Goal: Information Seeking & Learning: Learn about a topic

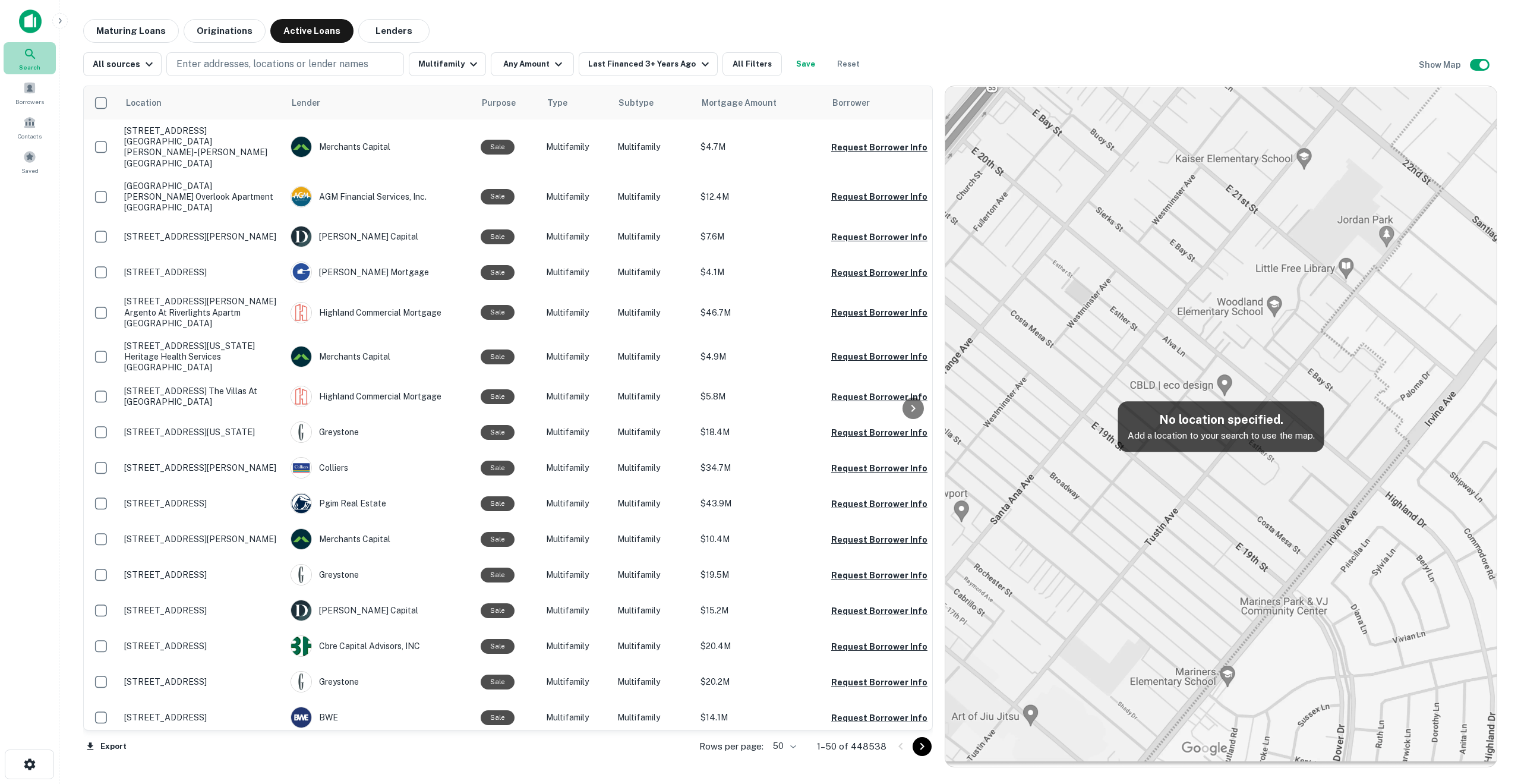
click at [27, 58] on icon at bounding box center [30, 54] width 15 height 15
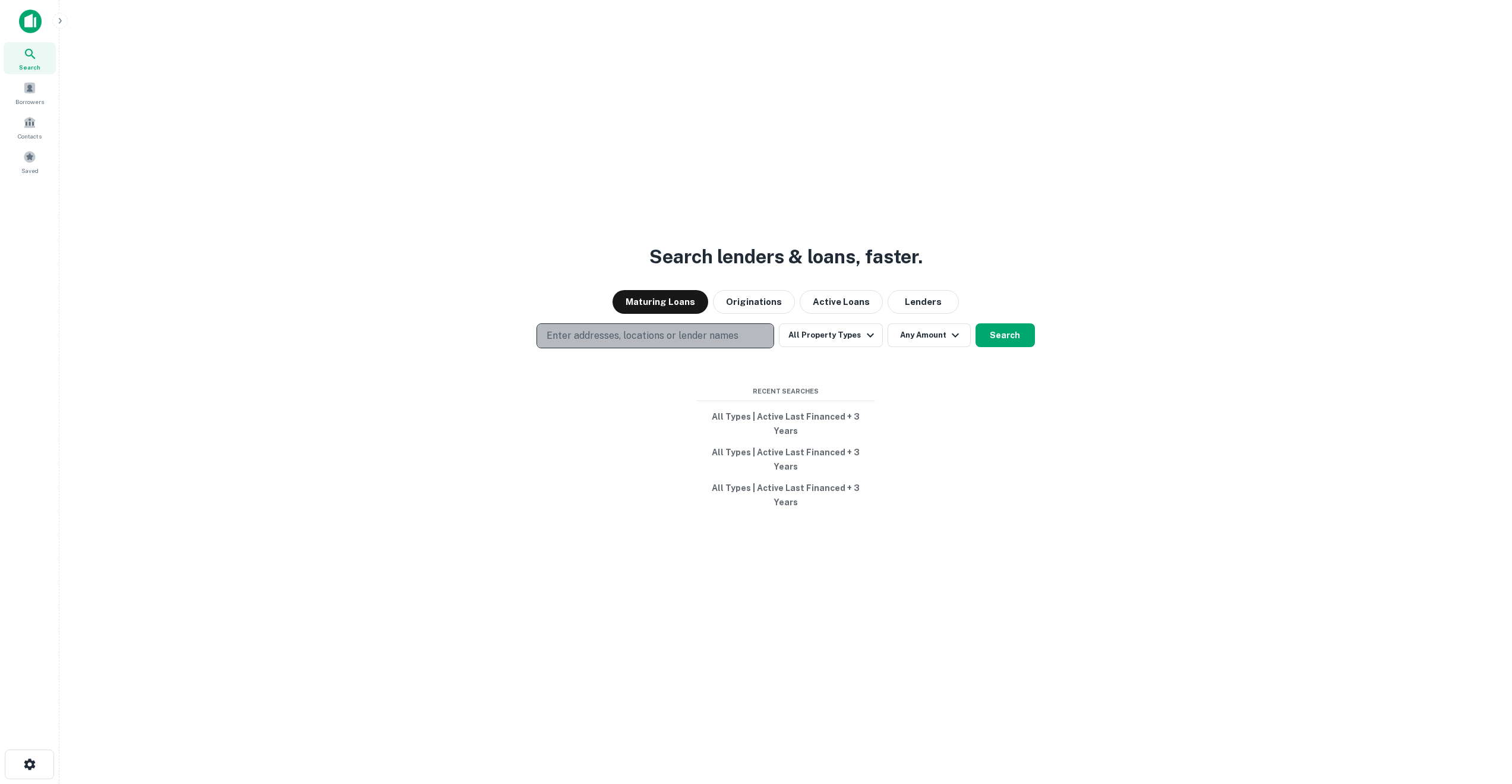
click at [587, 343] on p "Enter addresses, locations or lender names" at bounding box center [642, 335] width 192 height 15
type input "**********"
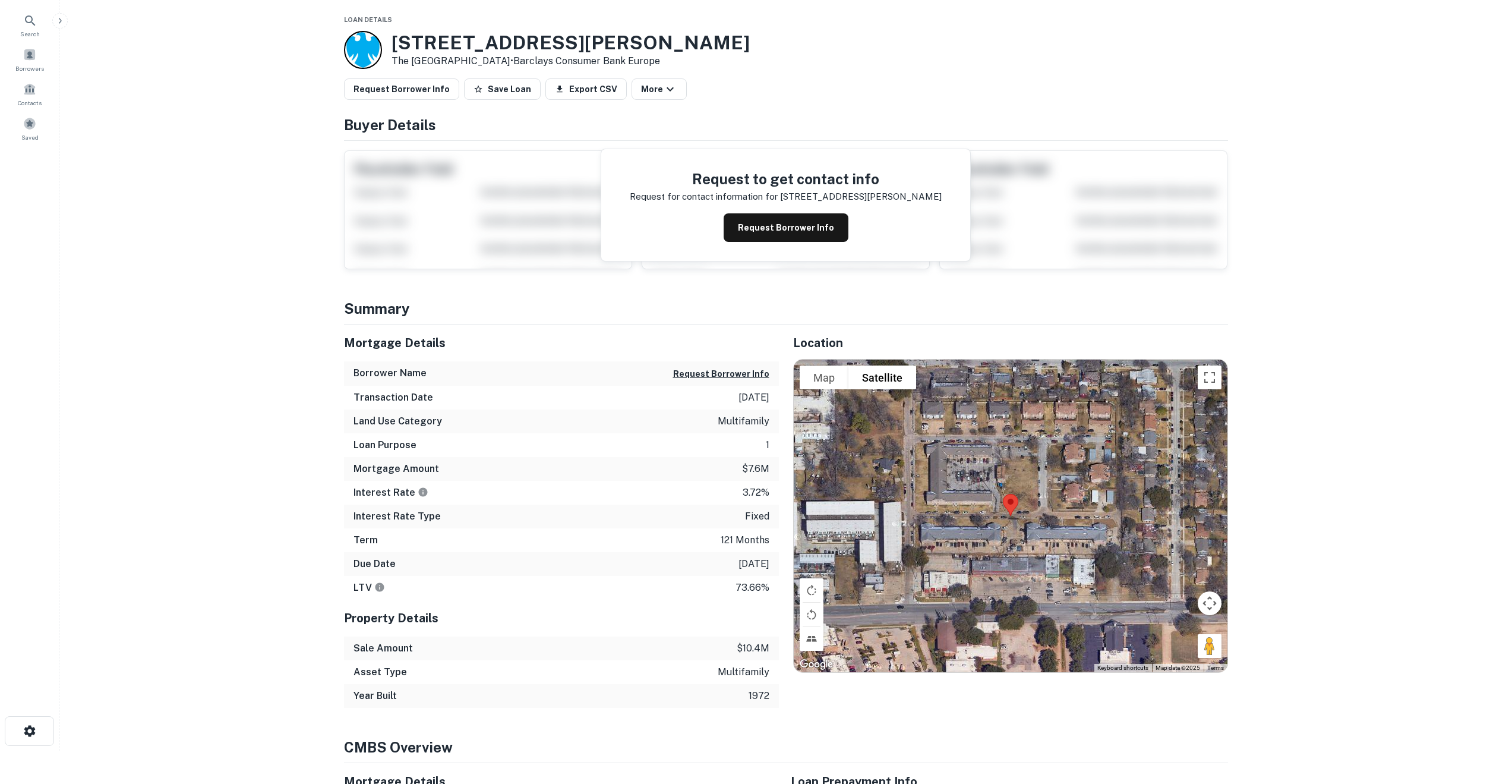
scroll to position [34, 0]
click at [766, 225] on button "Request Borrower Info" at bounding box center [786, 226] width 125 height 28
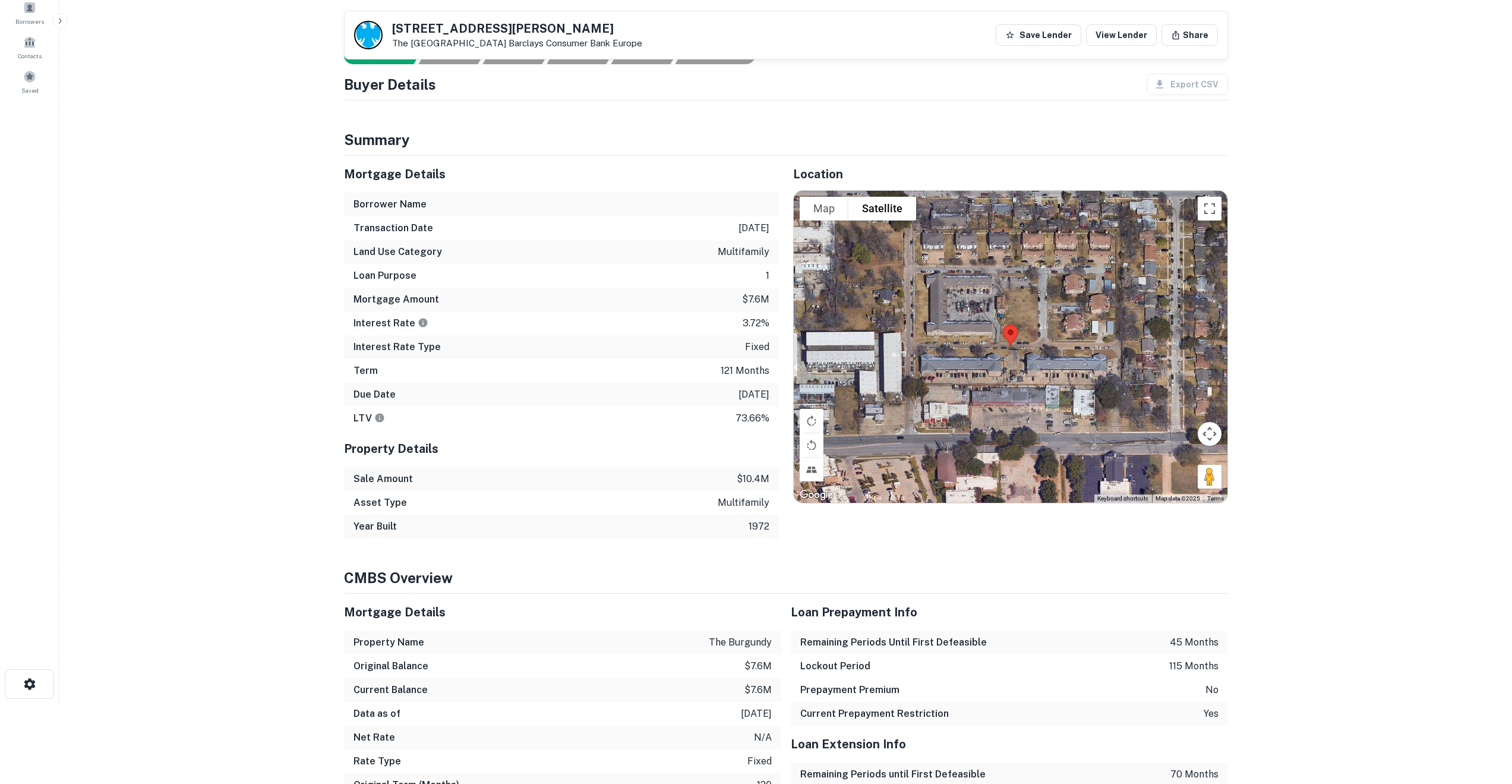
scroll to position [0, 0]
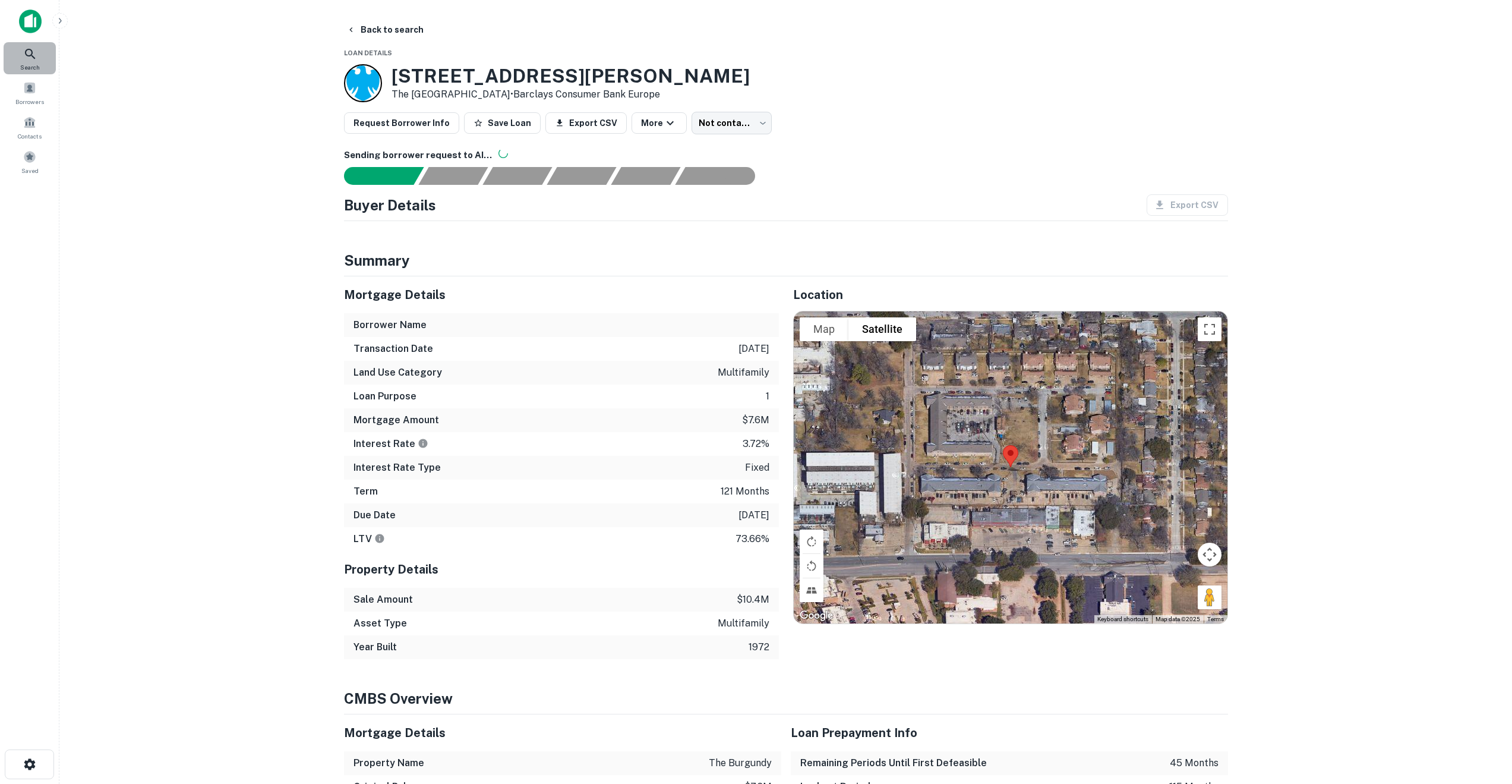
click at [28, 55] on icon at bounding box center [30, 54] width 15 height 15
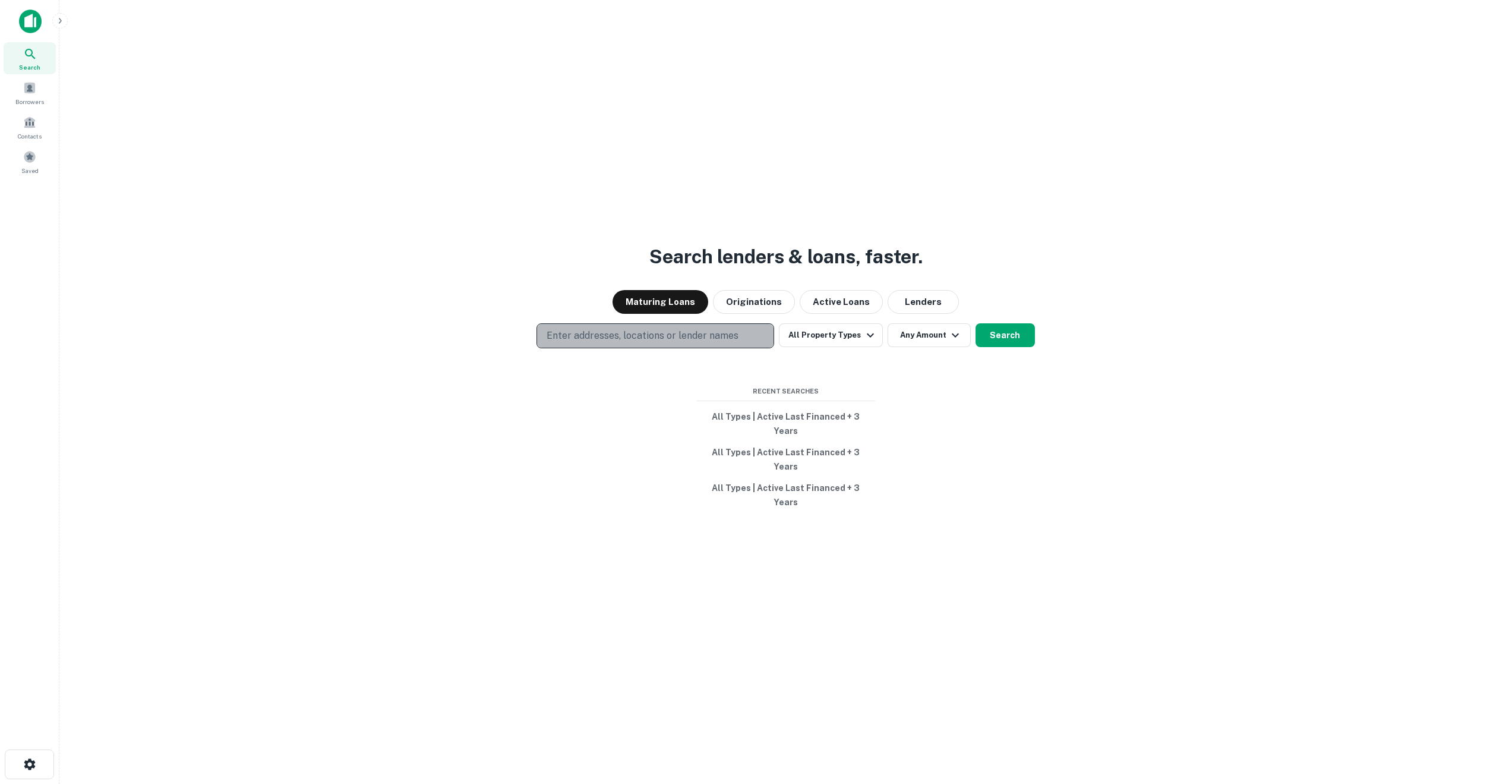
click at [580, 343] on p "Enter addresses, locations or lender names" at bounding box center [642, 335] width 192 height 15
type input "**********"
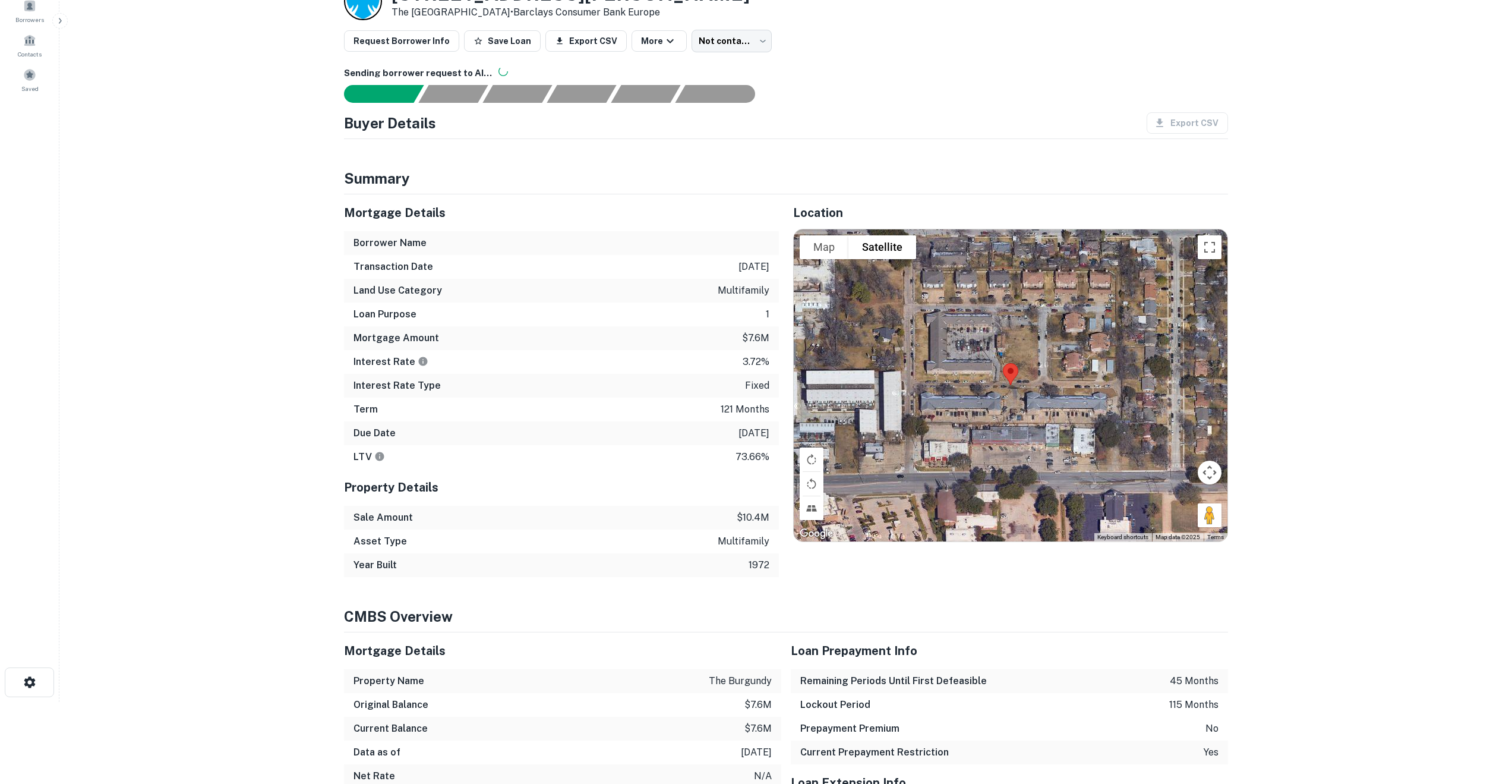
scroll to position [83, 0]
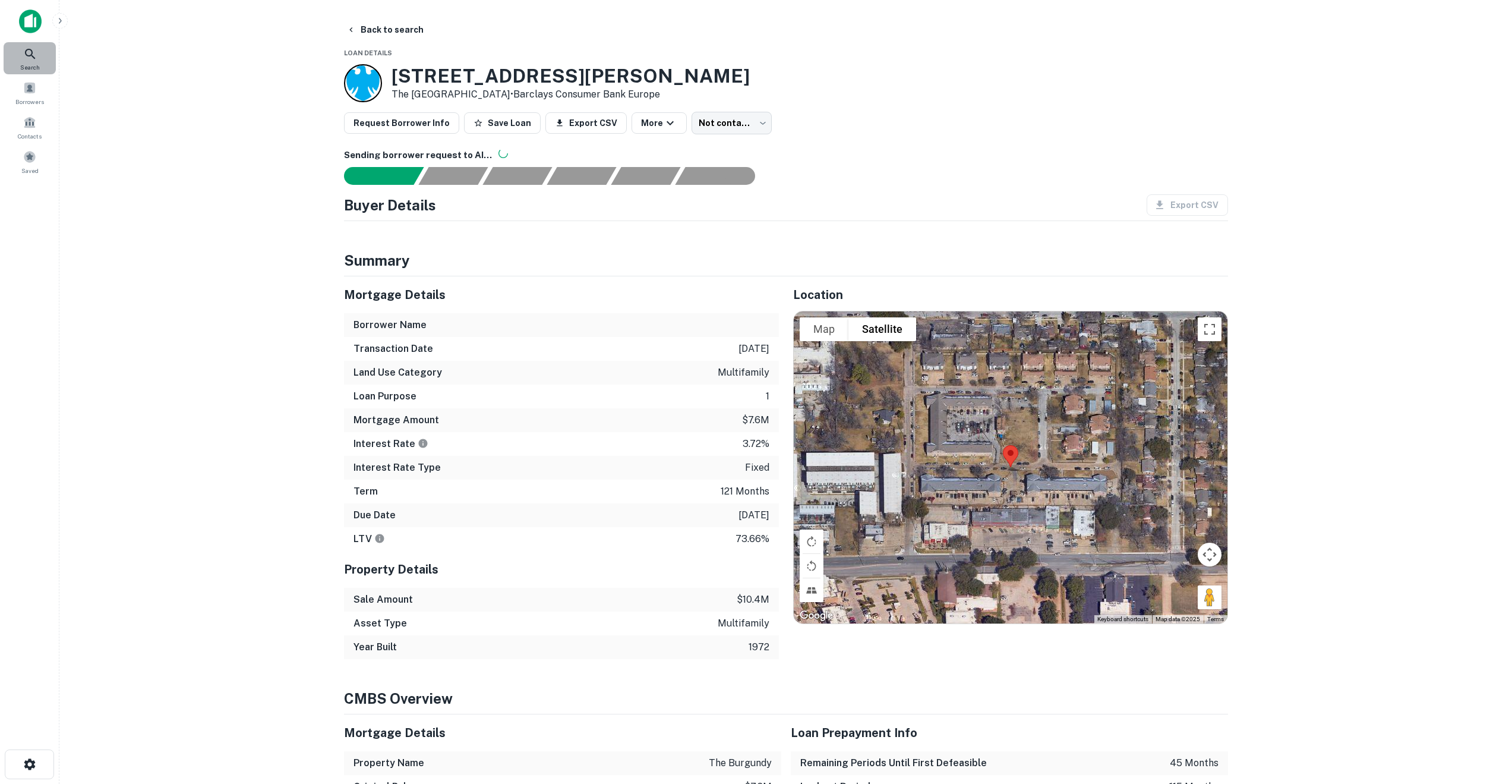
click at [31, 51] on icon at bounding box center [30, 54] width 10 height 10
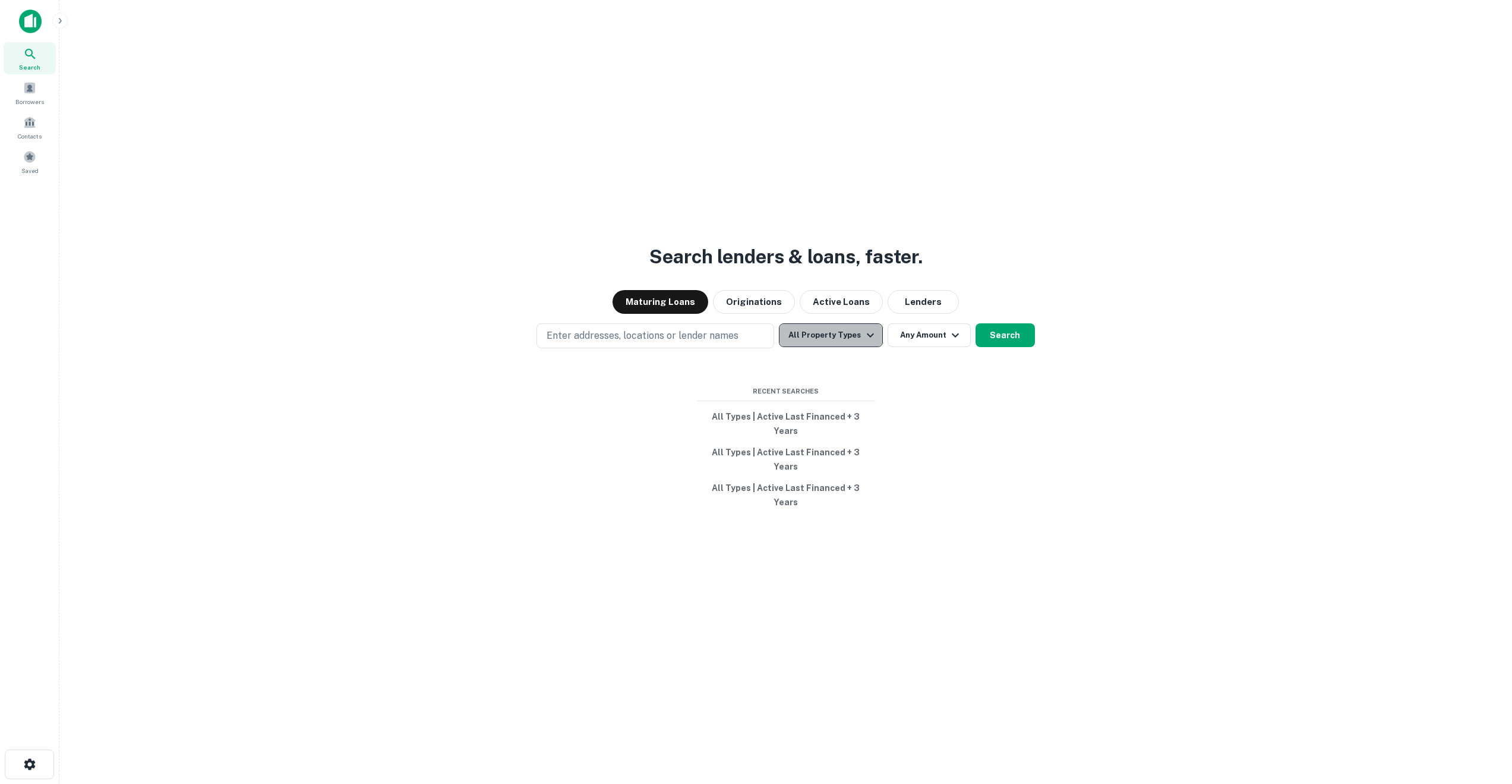
click at [856, 347] on button "All Property Types" at bounding box center [831, 335] width 103 height 23
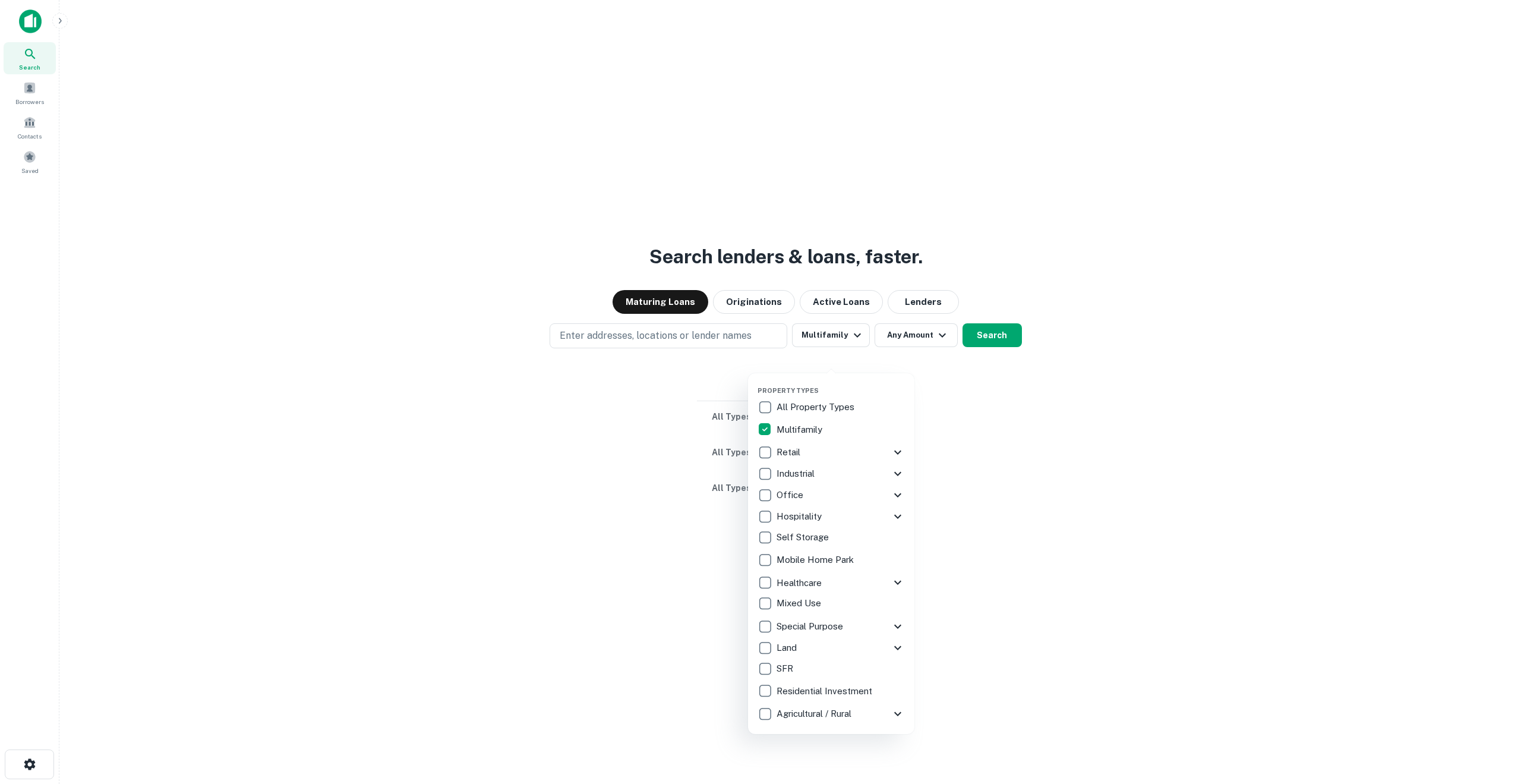
click at [989, 360] on div at bounding box center [760, 392] width 1521 height 784
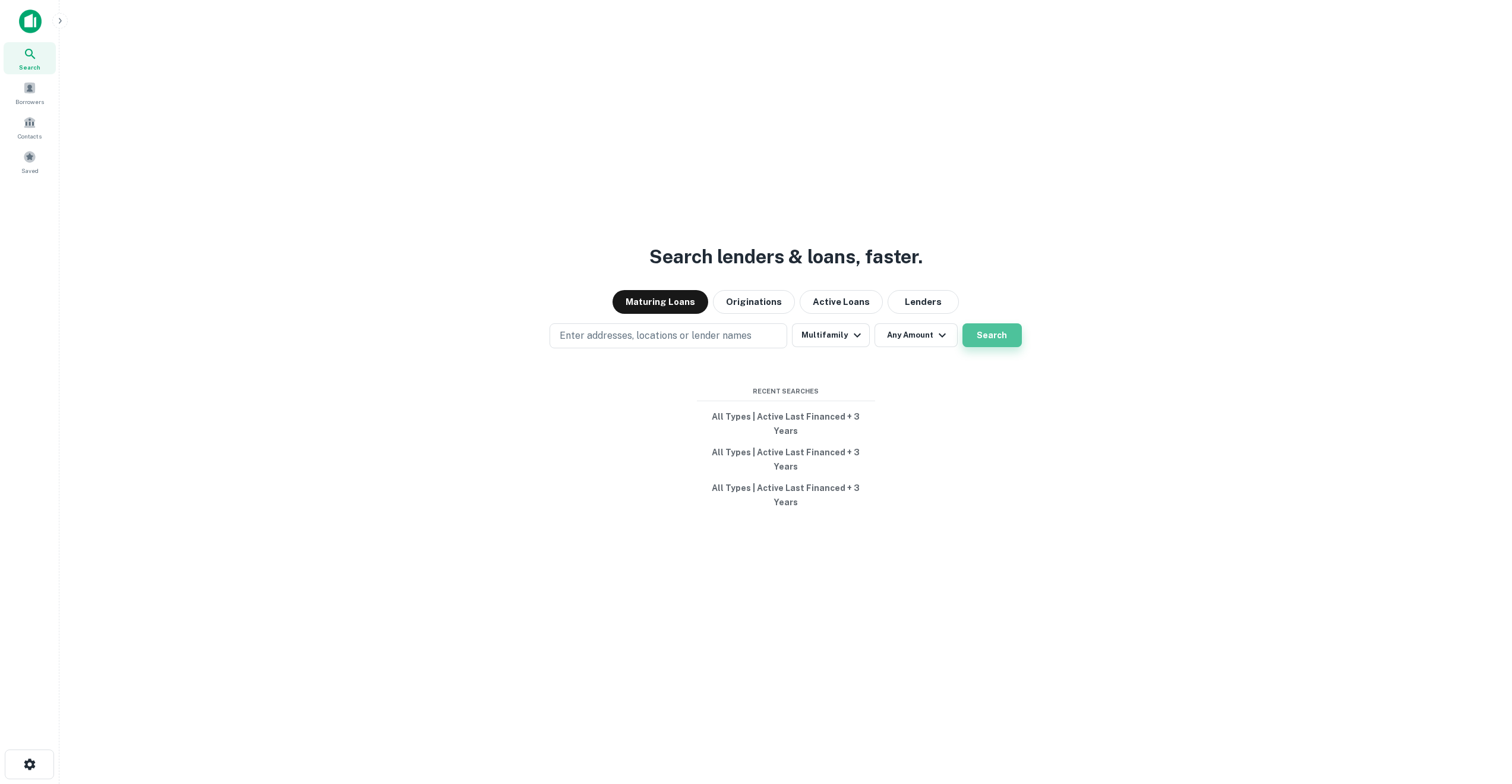
click at [984, 347] on button "Search" at bounding box center [992, 335] width 59 height 23
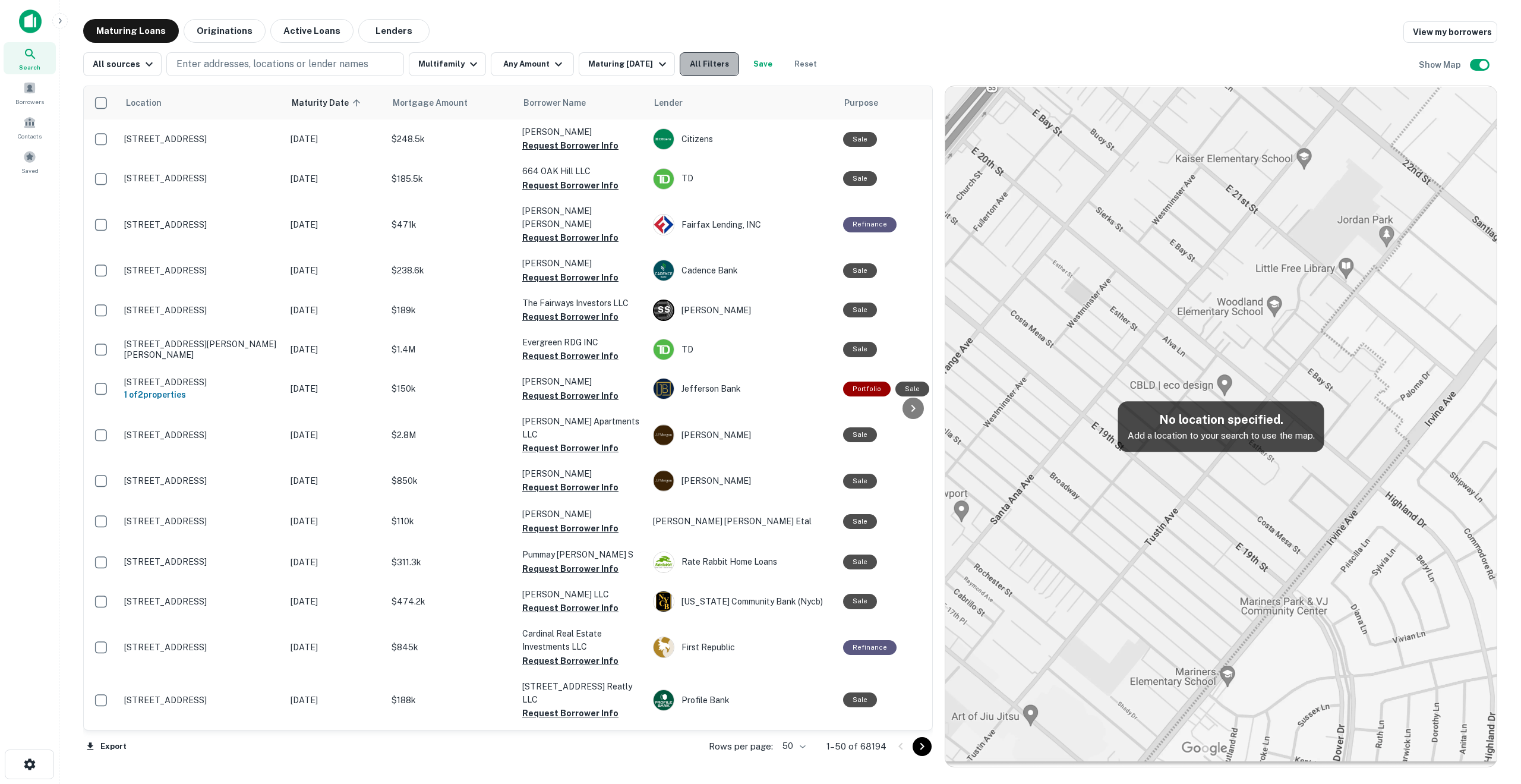
click at [720, 69] on button "All Filters" at bounding box center [709, 64] width 59 height 23
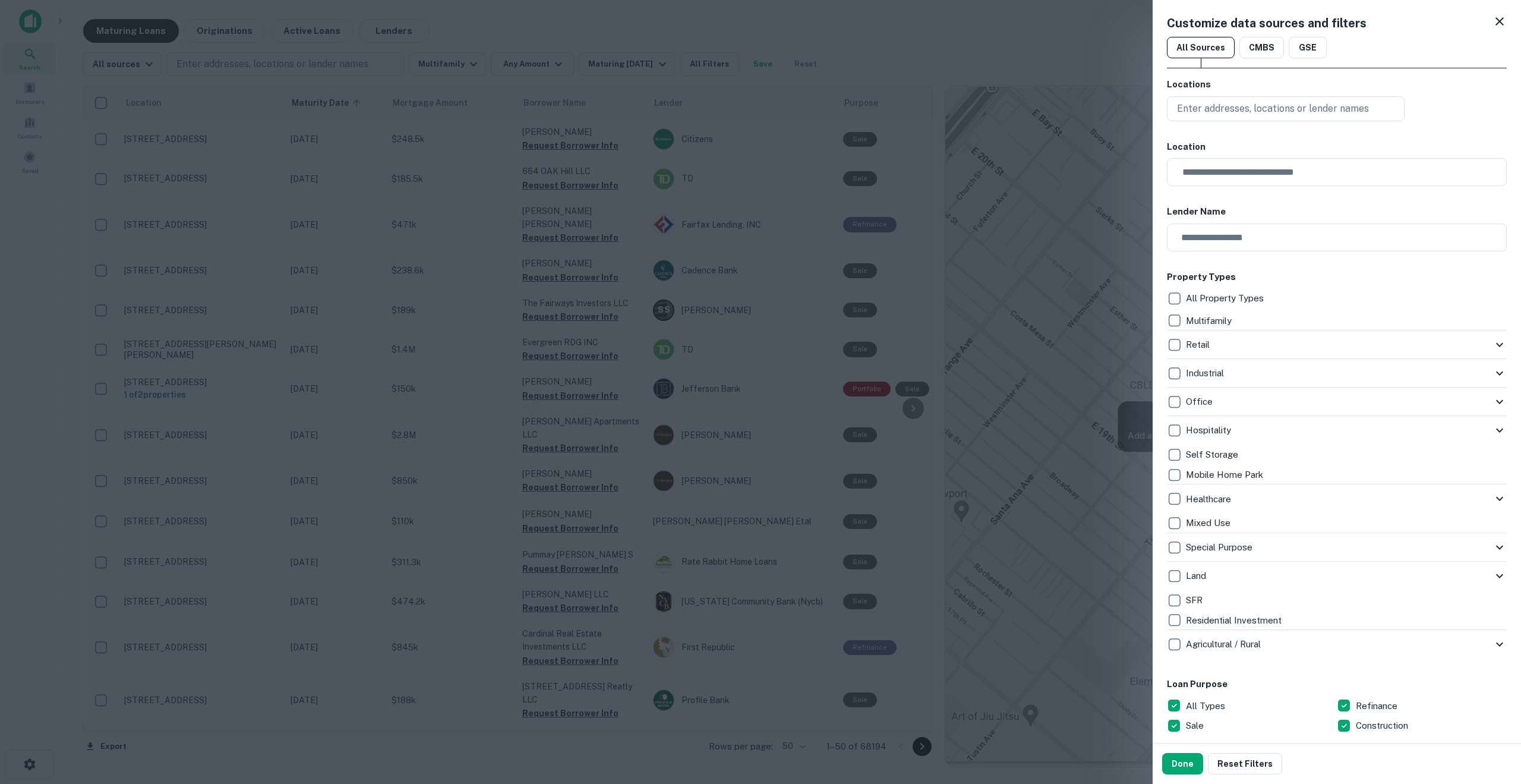
click at [1496, 22] on icon at bounding box center [1500, 21] width 9 height 9
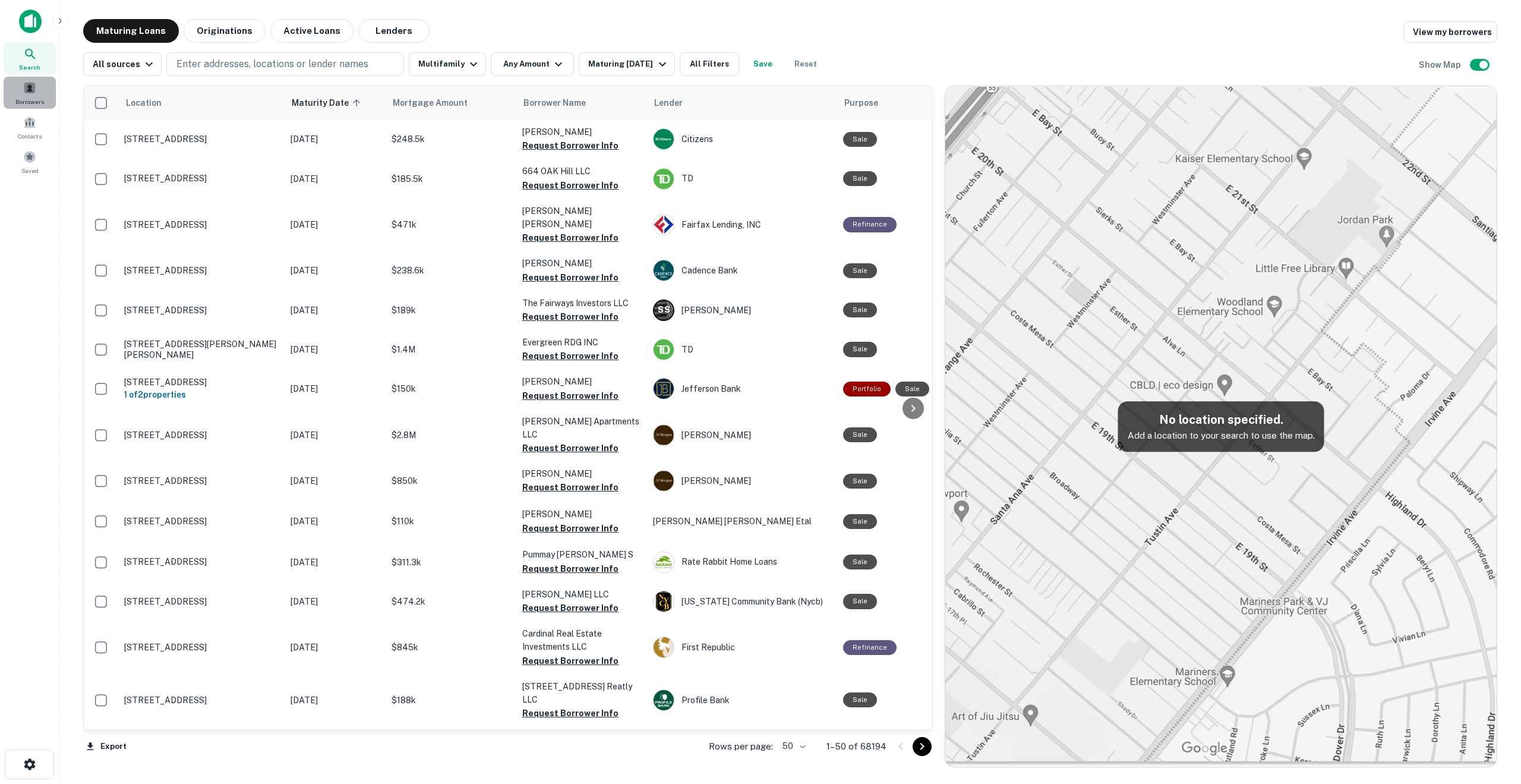
click at [31, 94] on div "Borrowers" at bounding box center [30, 93] width 53 height 32
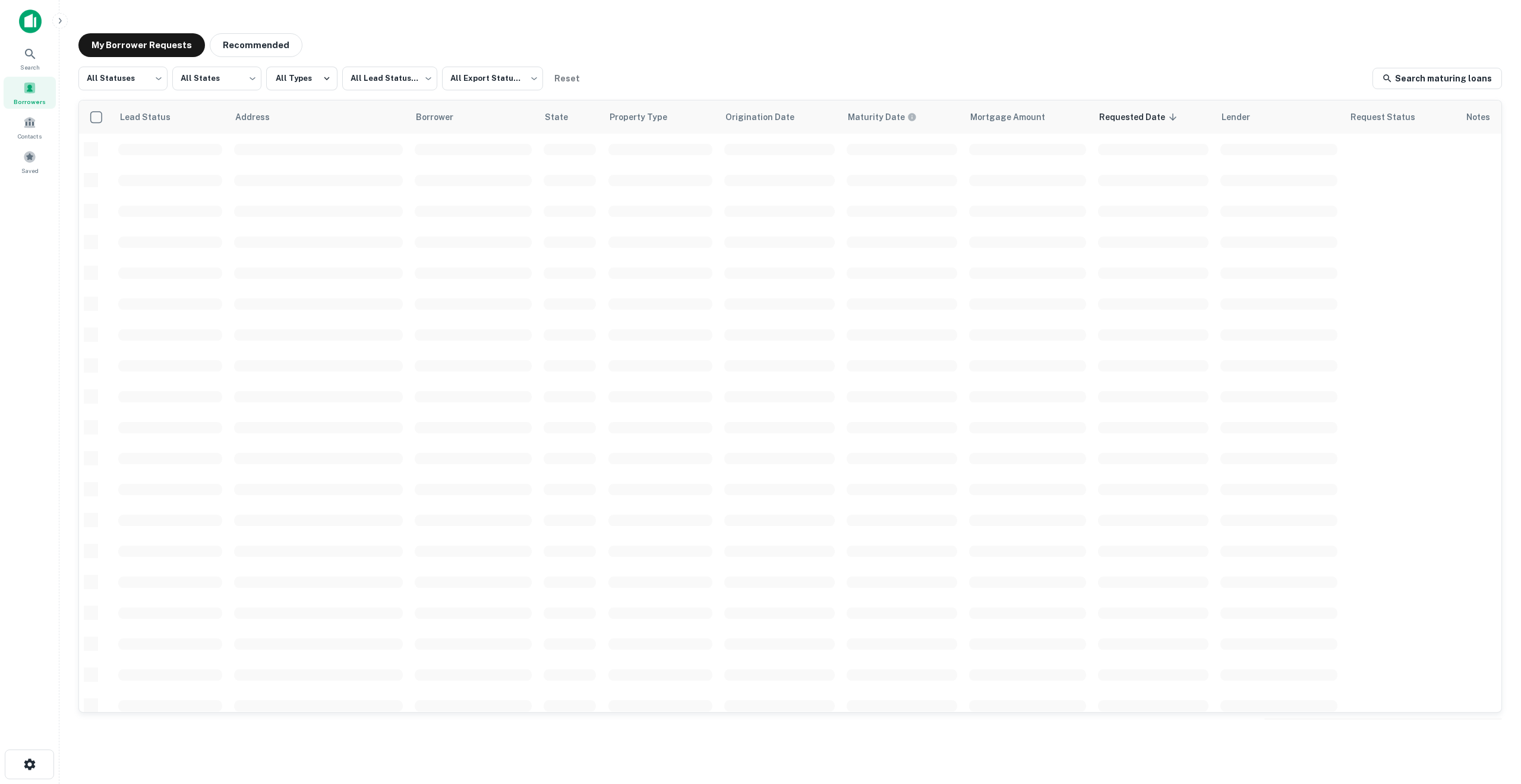
click at [27, 20] on img at bounding box center [30, 21] width 22 height 23
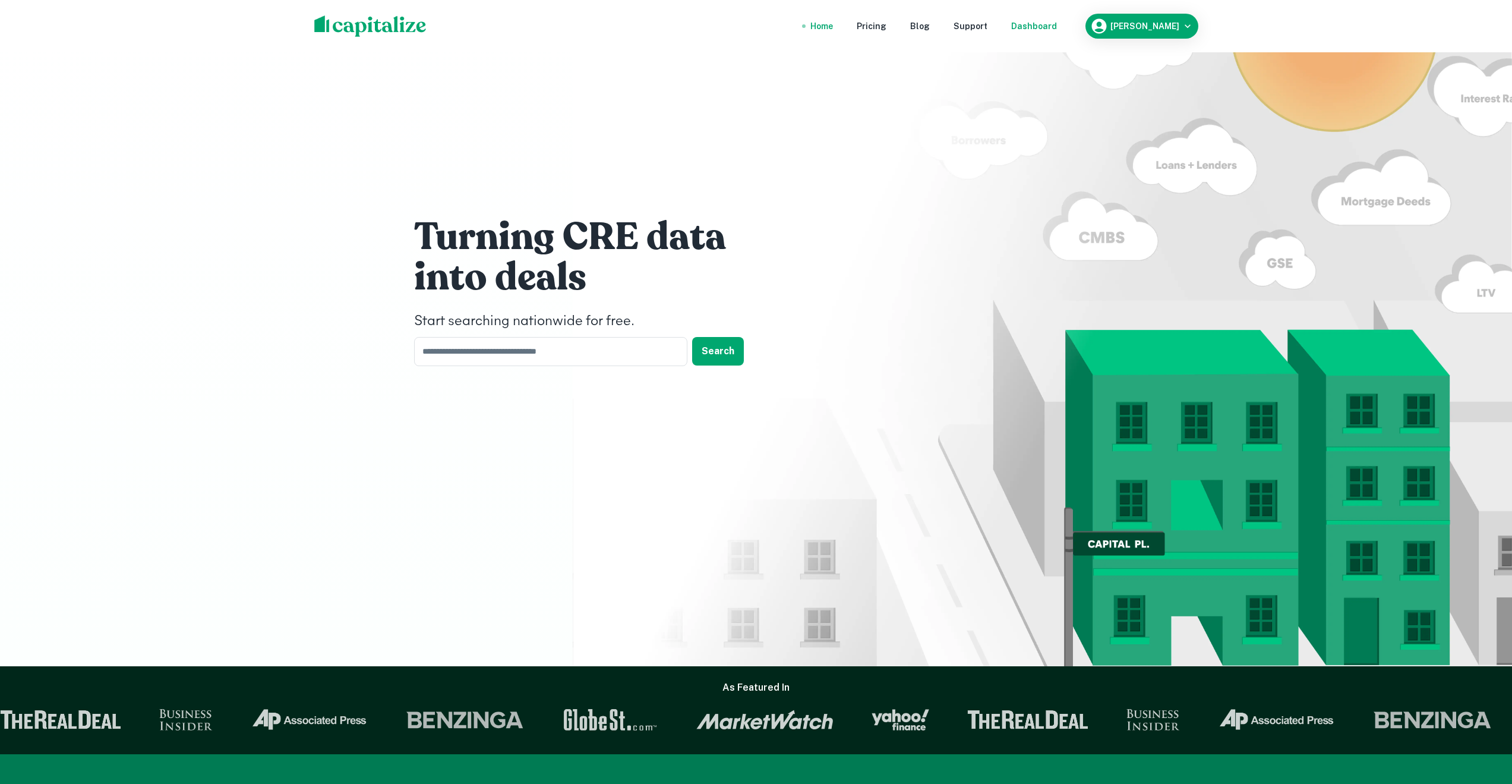
click at [1055, 25] on div "Dashboard" at bounding box center [1034, 25] width 46 height 13
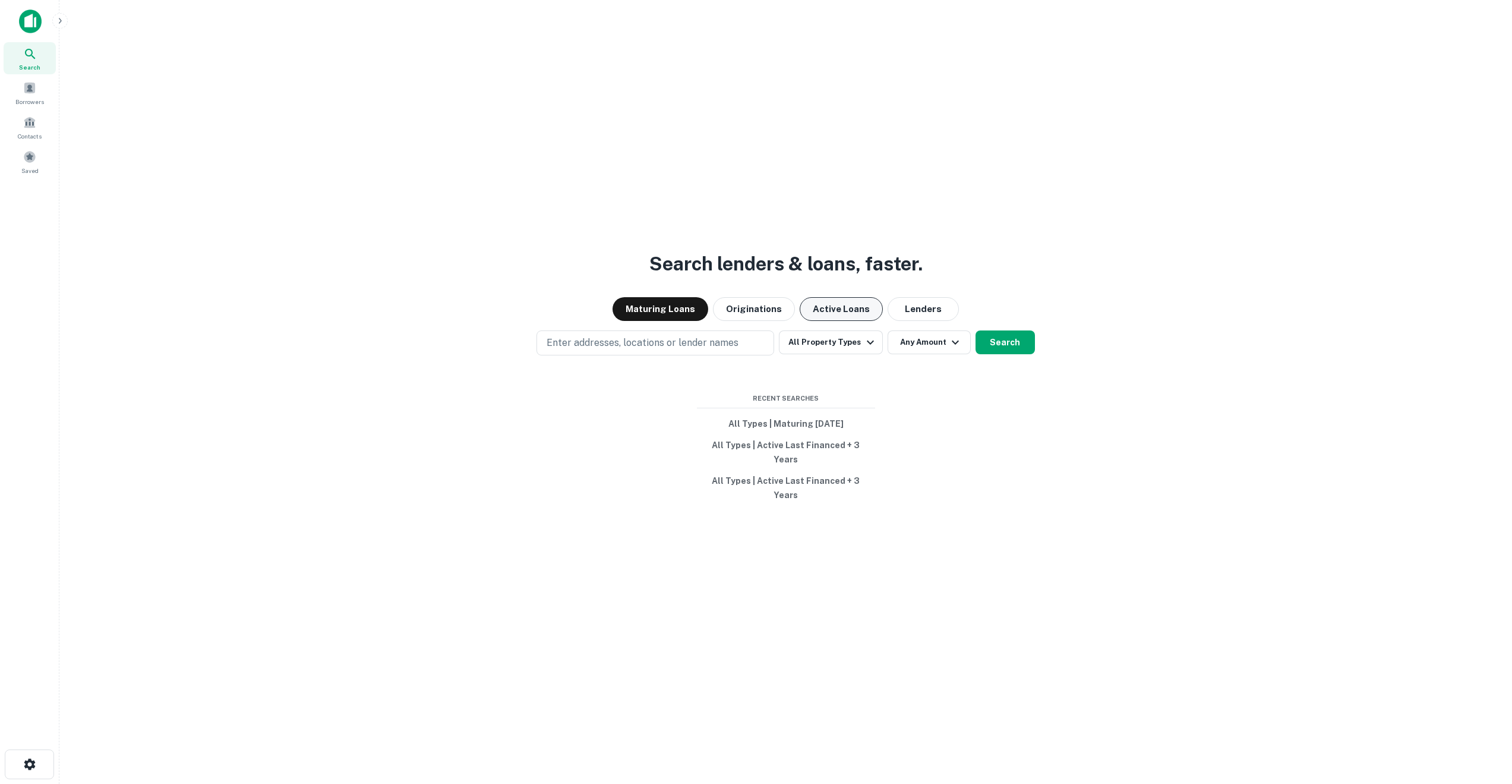
click at [835, 320] on button "Active Loans" at bounding box center [841, 309] width 83 height 23
click at [832, 355] on button "All Property Types" at bounding box center [831, 342] width 103 height 23
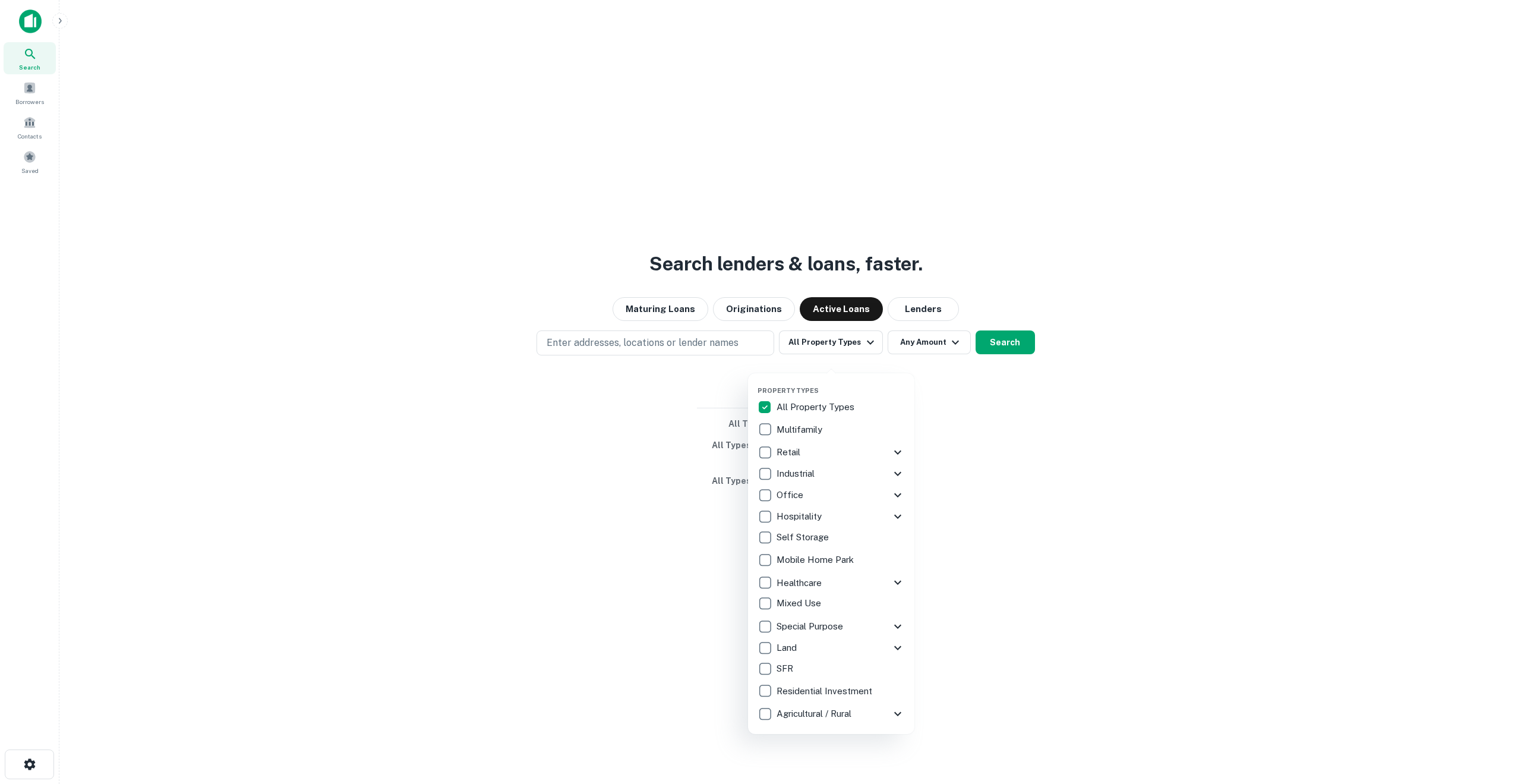
click at [988, 355] on div at bounding box center [760, 392] width 1521 height 784
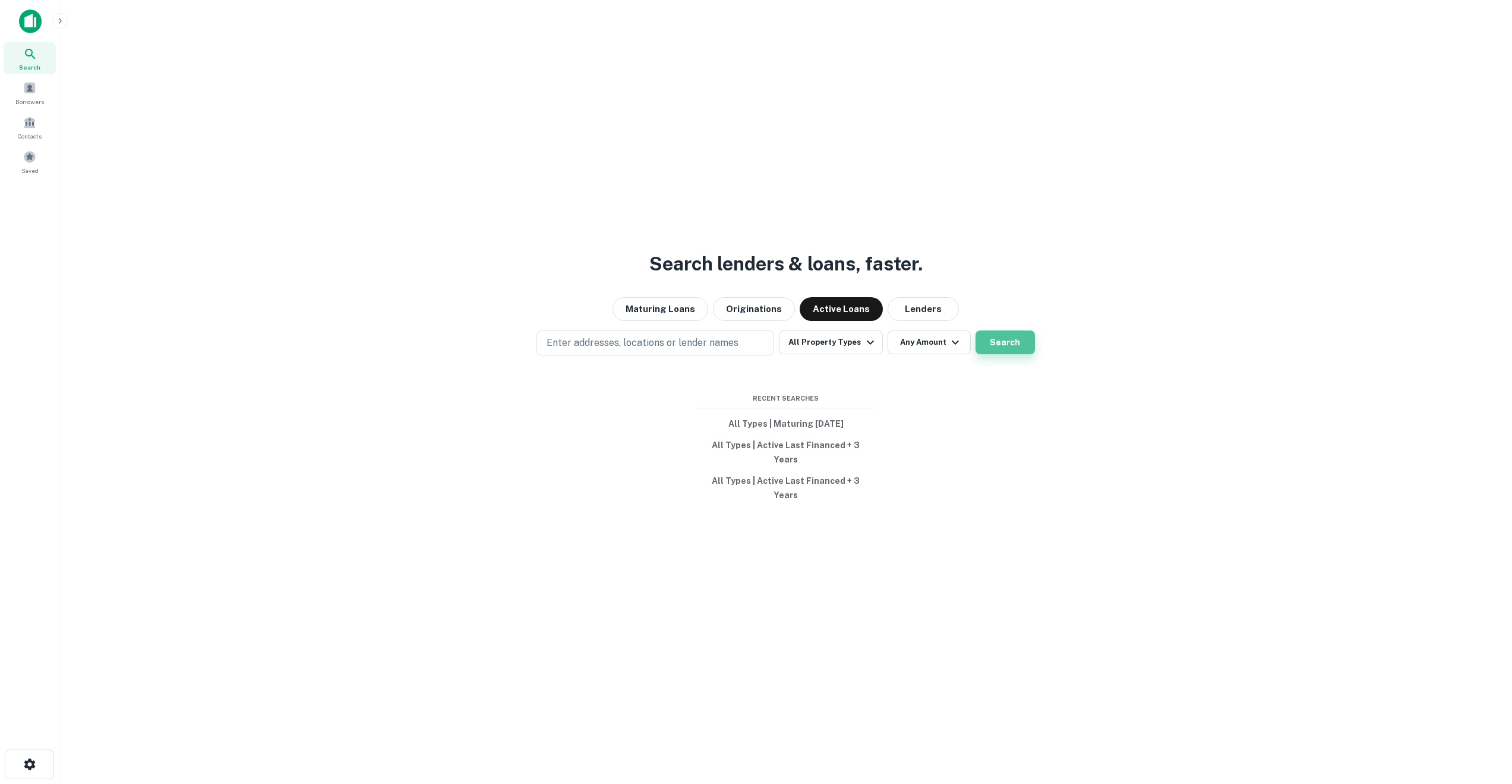
click at [994, 355] on button "Search" at bounding box center [1005, 342] width 59 height 23
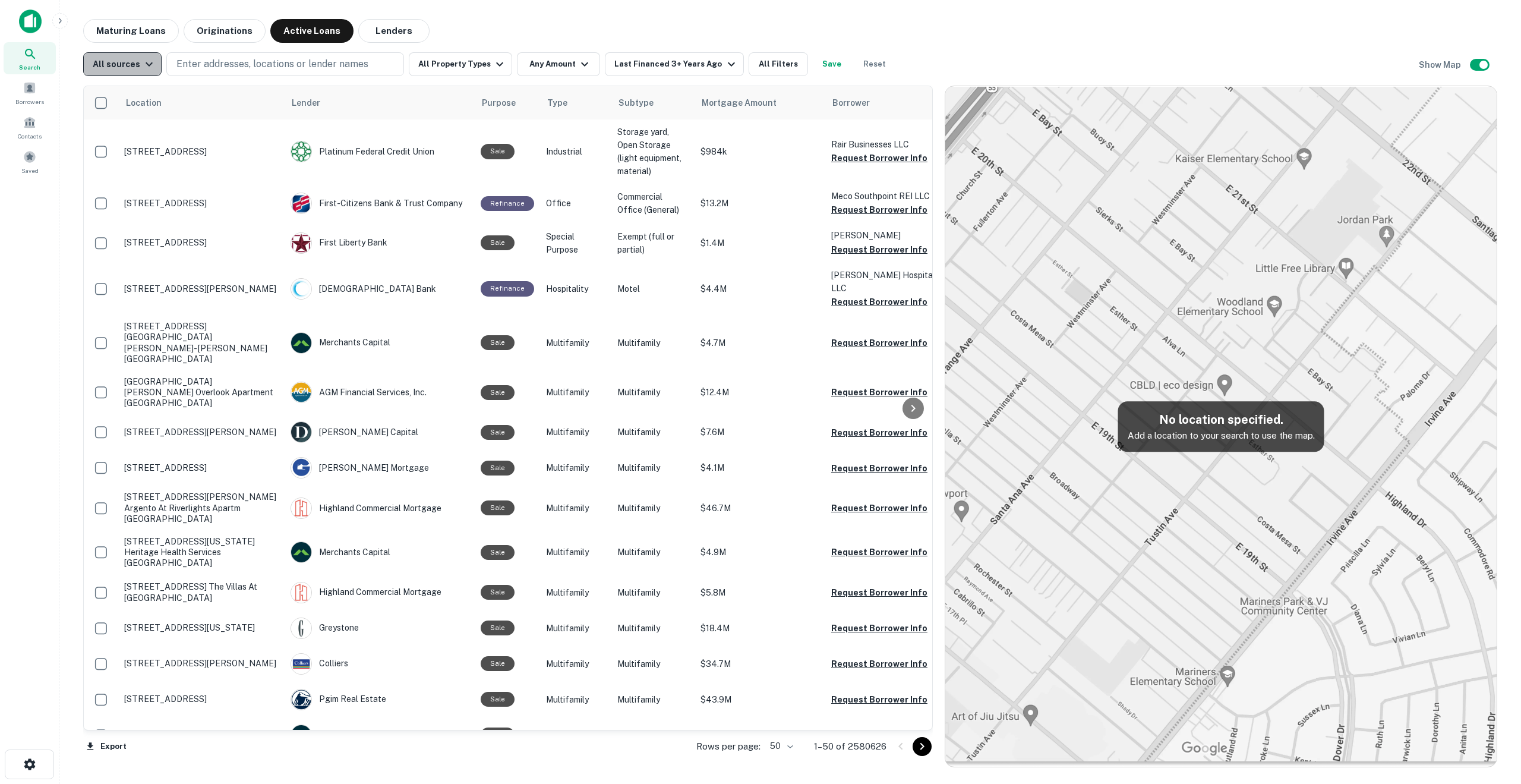
click at [145, 68] on icon "button" at bounding box center [149, 64] width 15 height 15
click at [764, 63] on div at bounding box center [760, 392] width 1521 height 784
click at [764, 63] on button "All Filters" at bounding box center [779, 64] width 59 height 23
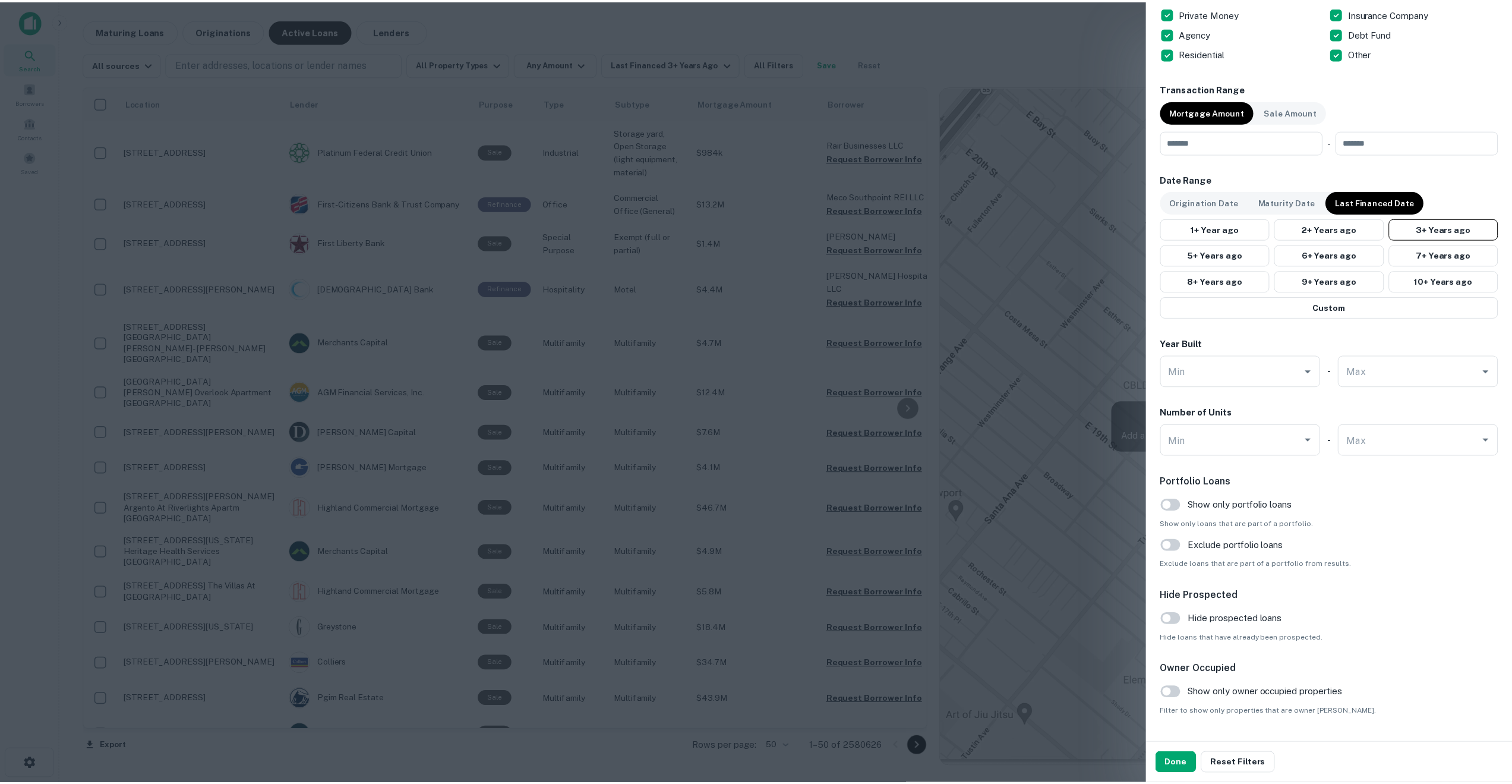
scroll to position [840, 0]
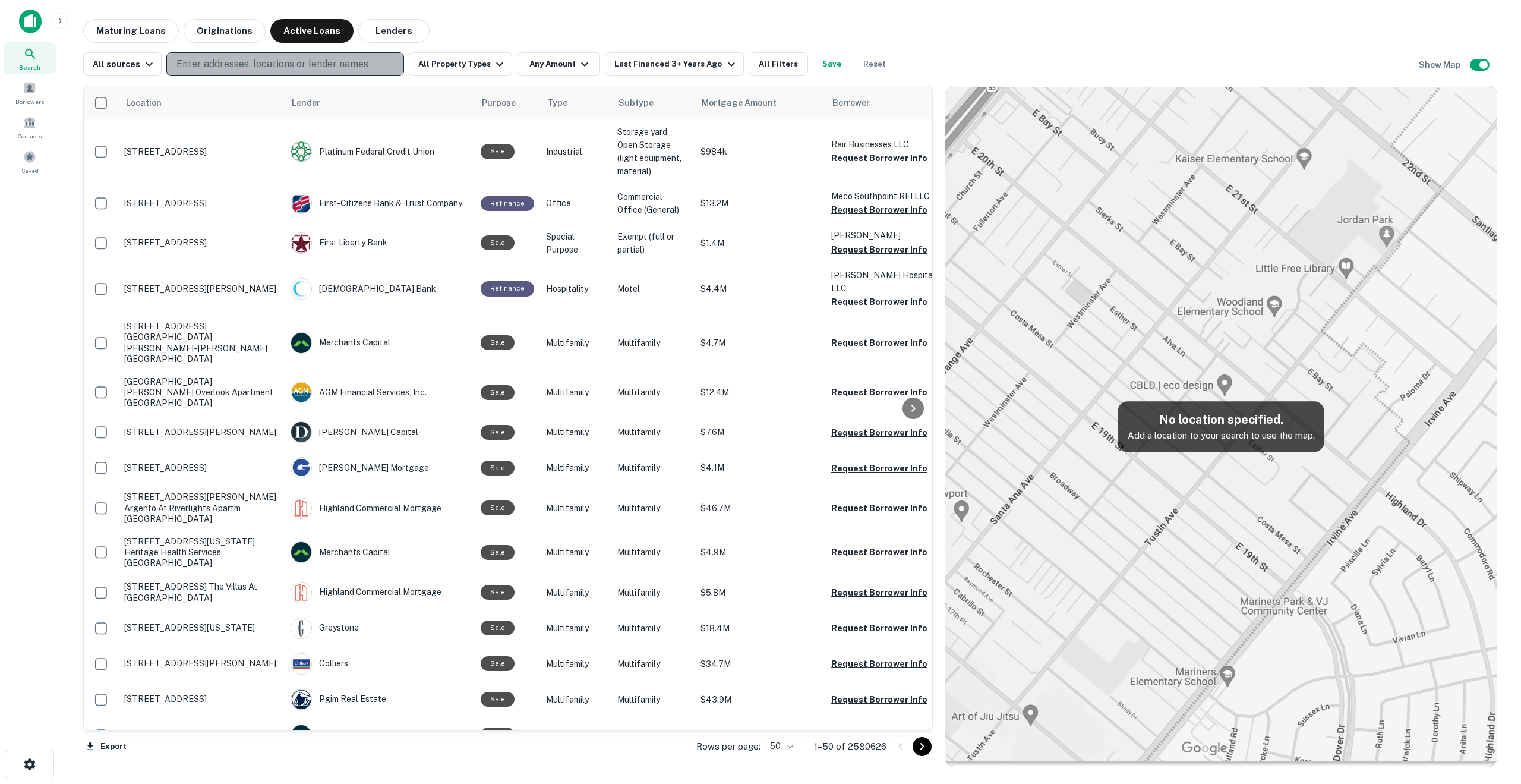
click at [207, 58] on p "Enter addresses, locations or lender names" at bounding box center [272, 64] width 192 height 15
type input "**********"
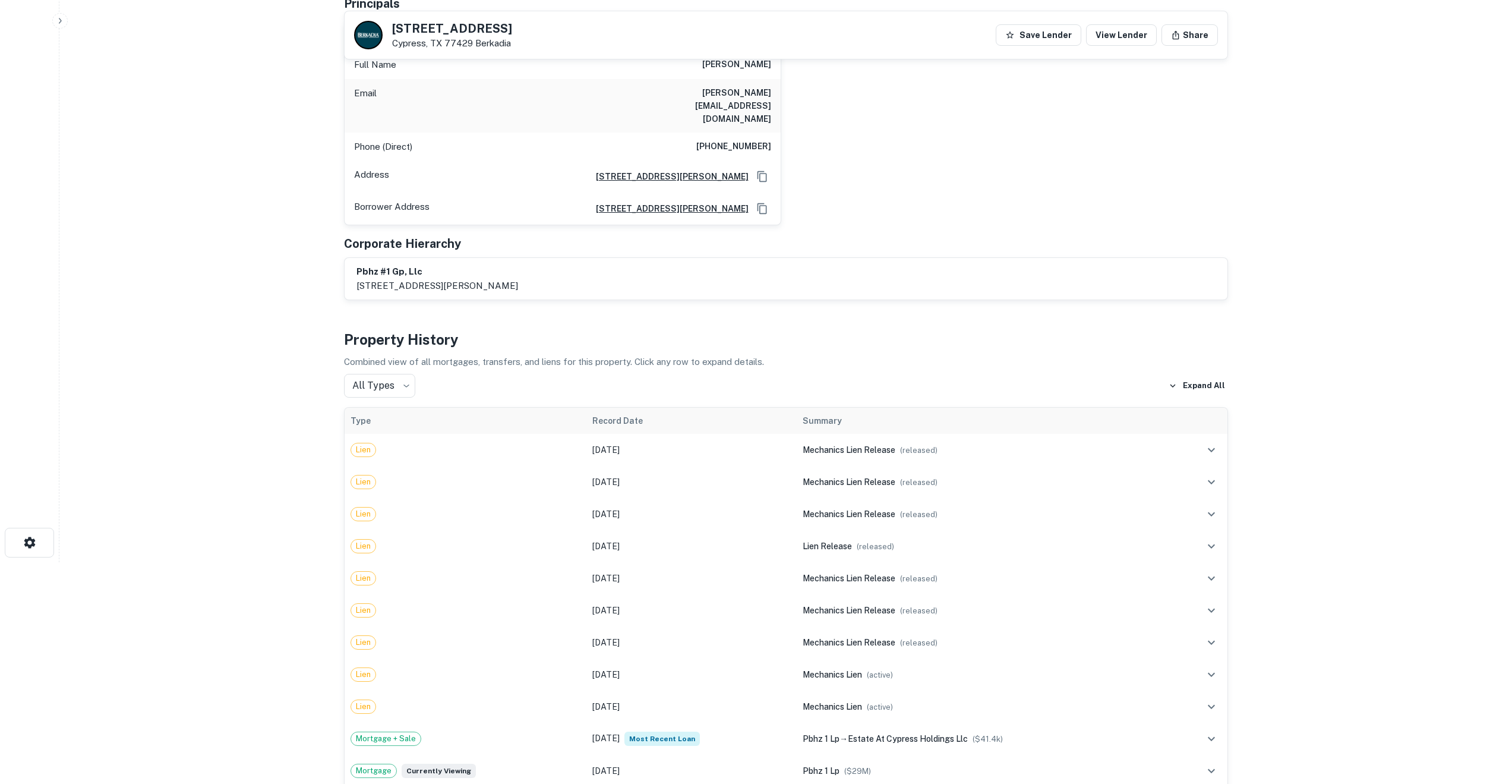
scroll to position [225, 0]
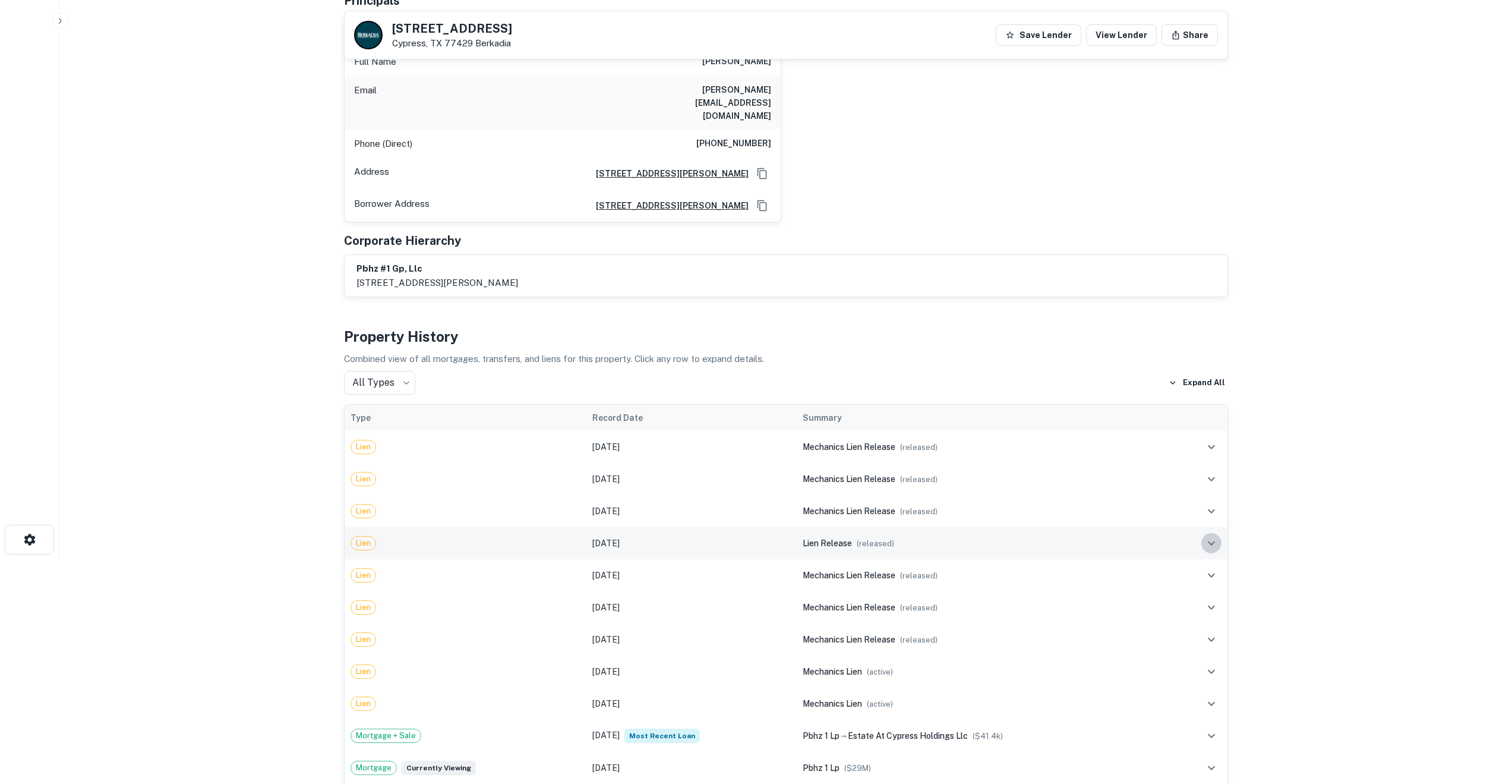
click at [1211, 541] on icon "expand row" at bounding box center [1211, 542] width 7 height 4
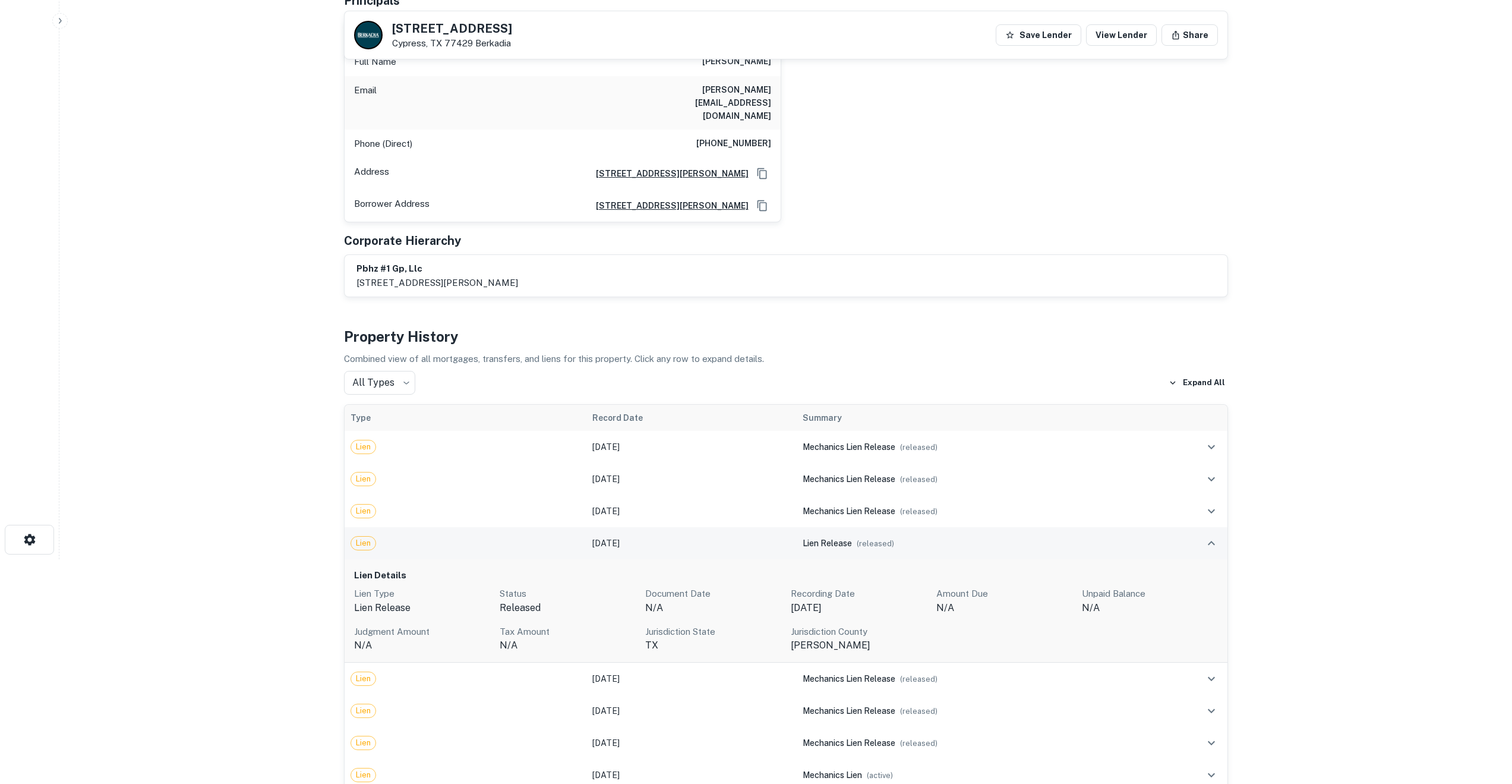
click at [1211, 536] on icon "expand row" at bounding box center [1211, 542] width 15 height 15
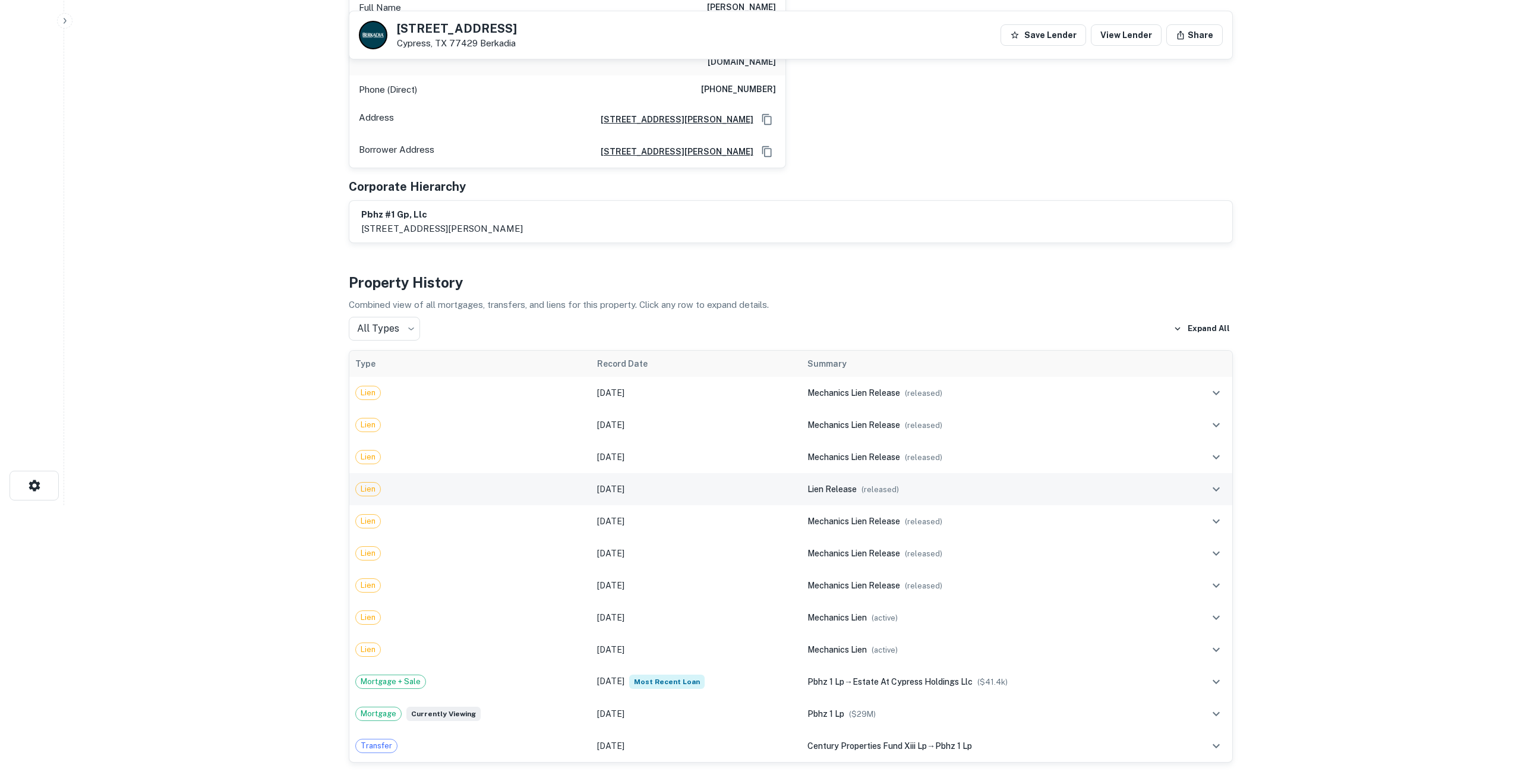
scroll to position [0, 0]
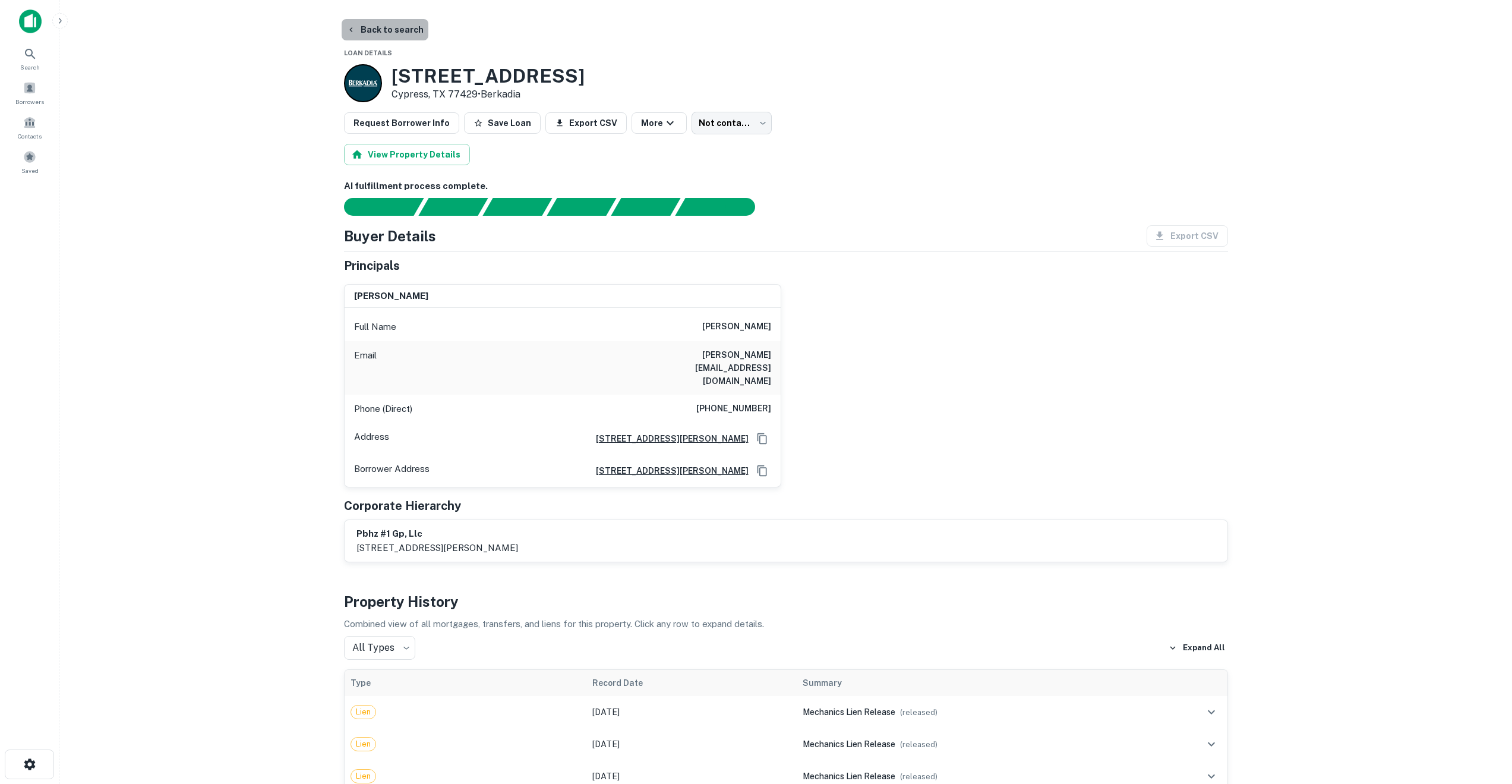
click at [385, 27] on button "Back to search" at bounding box center [385, 30] width 87 height 21
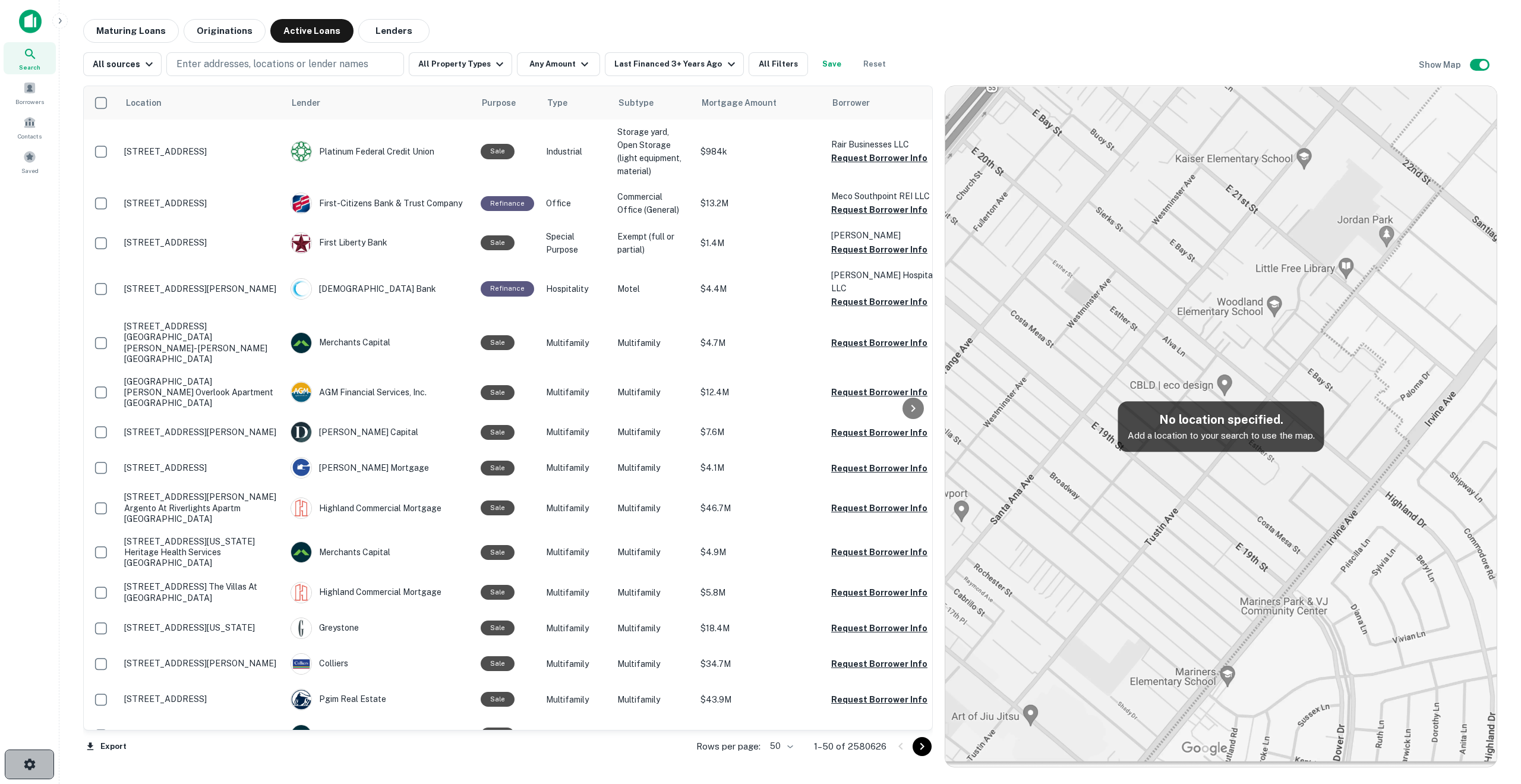
click at [25, 763] on icon "button" at bounding box center [29, 764] width 12 height 12
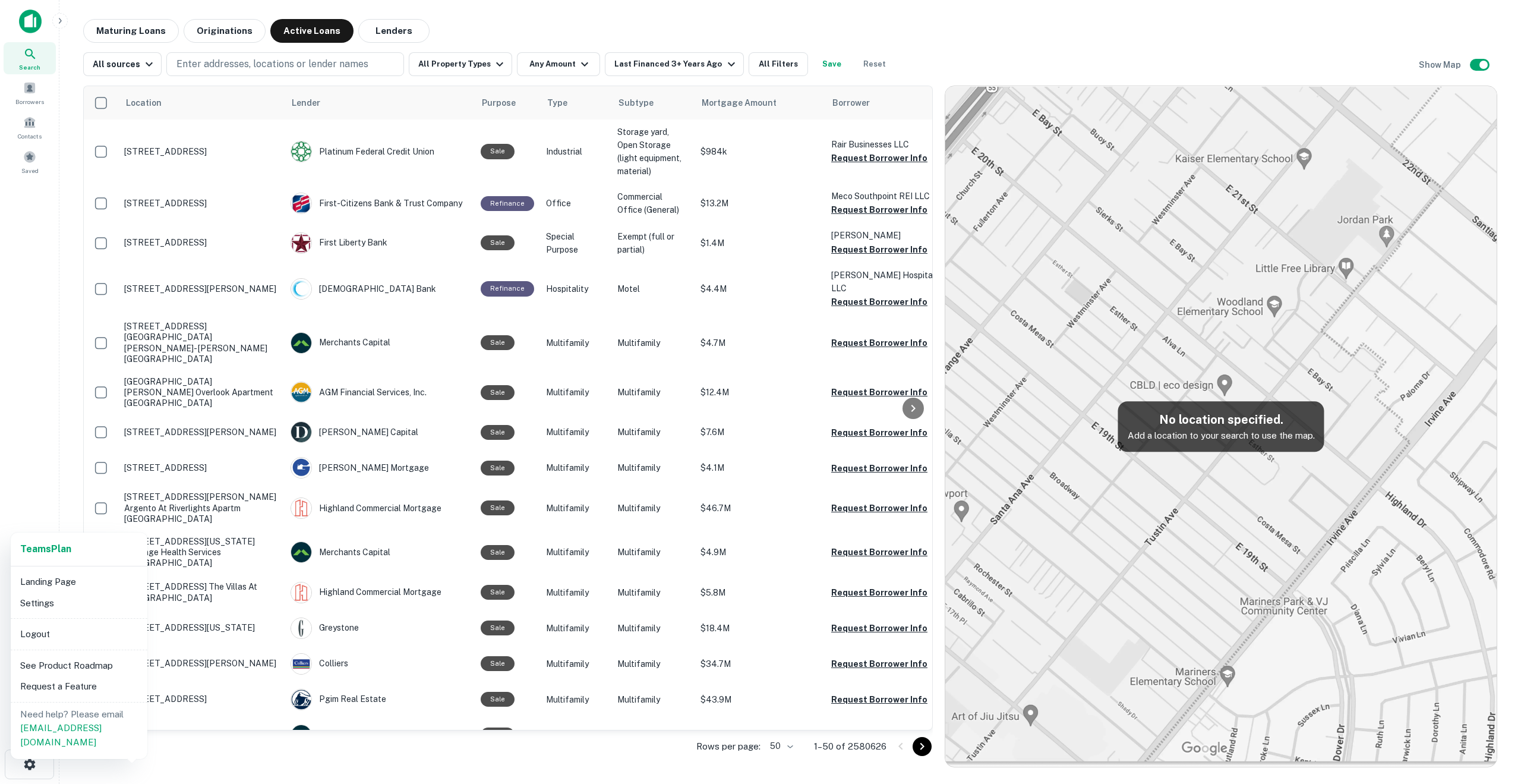
click at [73, 665] on li "See Product Roadmap" at bounding box center [79, 665] width 128 height 21
click at [26, 438] on div at bounding box center [760, 392] width 1521 height 784
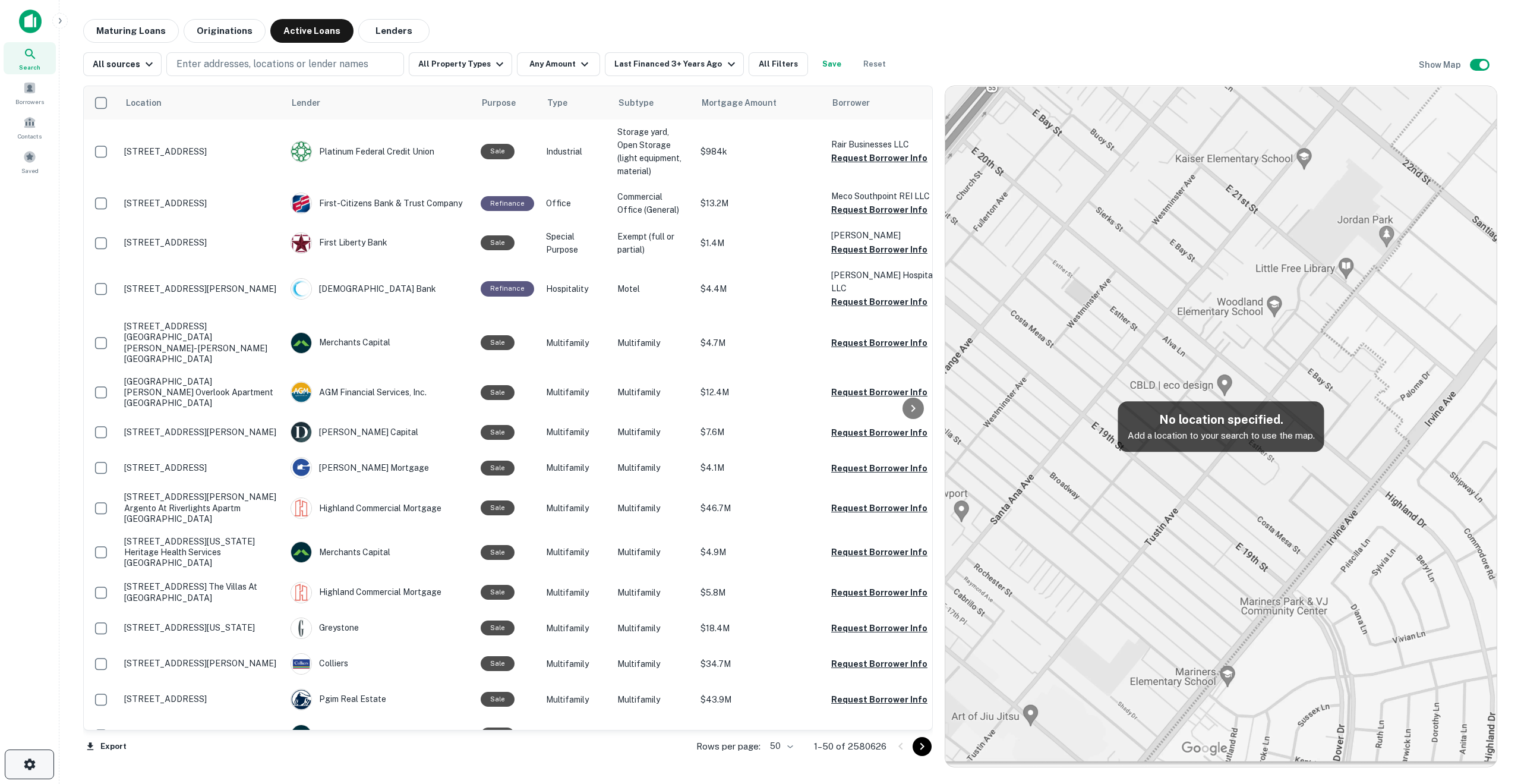
click at [23, 759] on icon "button" at bounding box center [29, 764] width 15 height 15
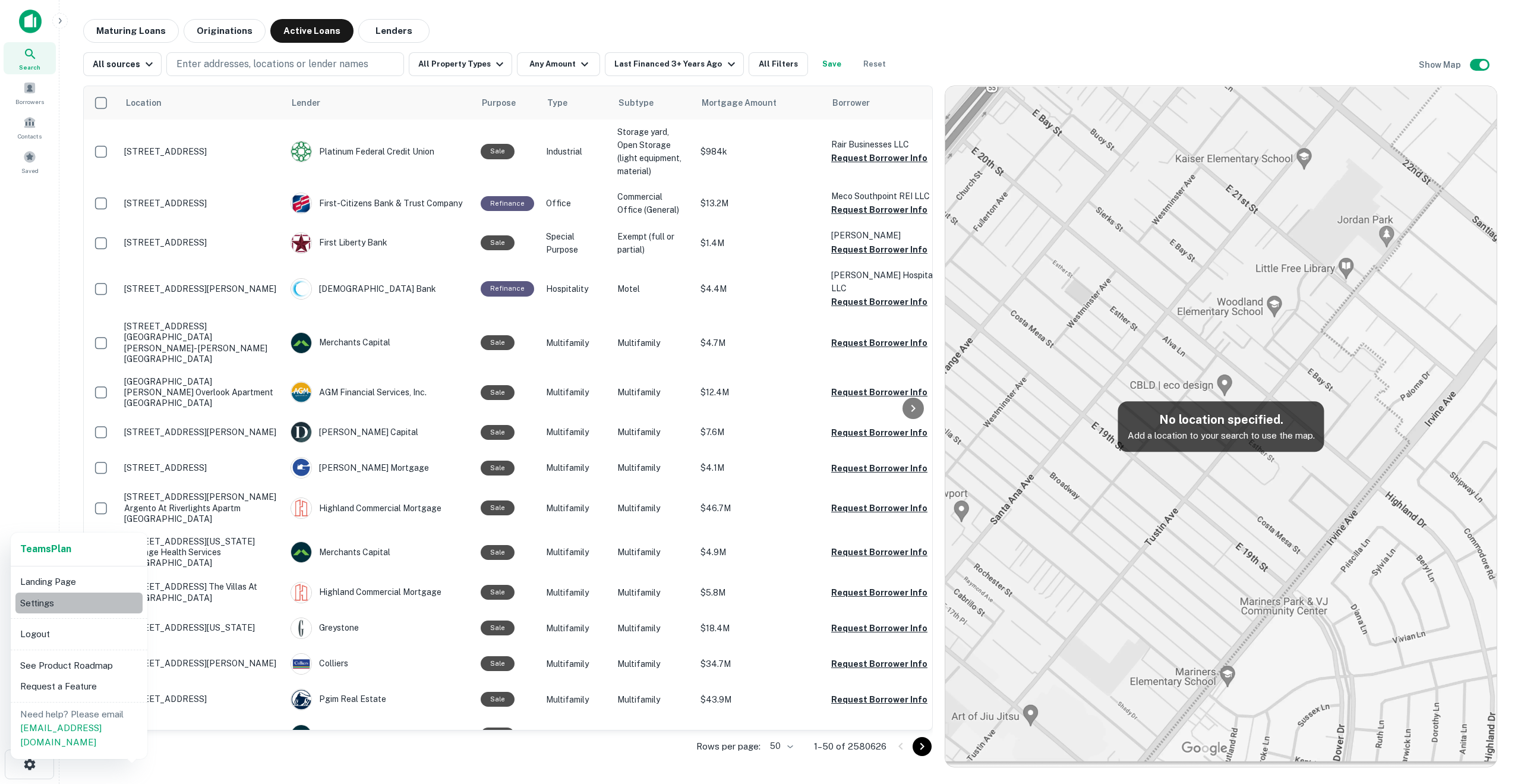
click at [50, 600] on li "Settings" at bounding box center [79, 603] width 128 height 21
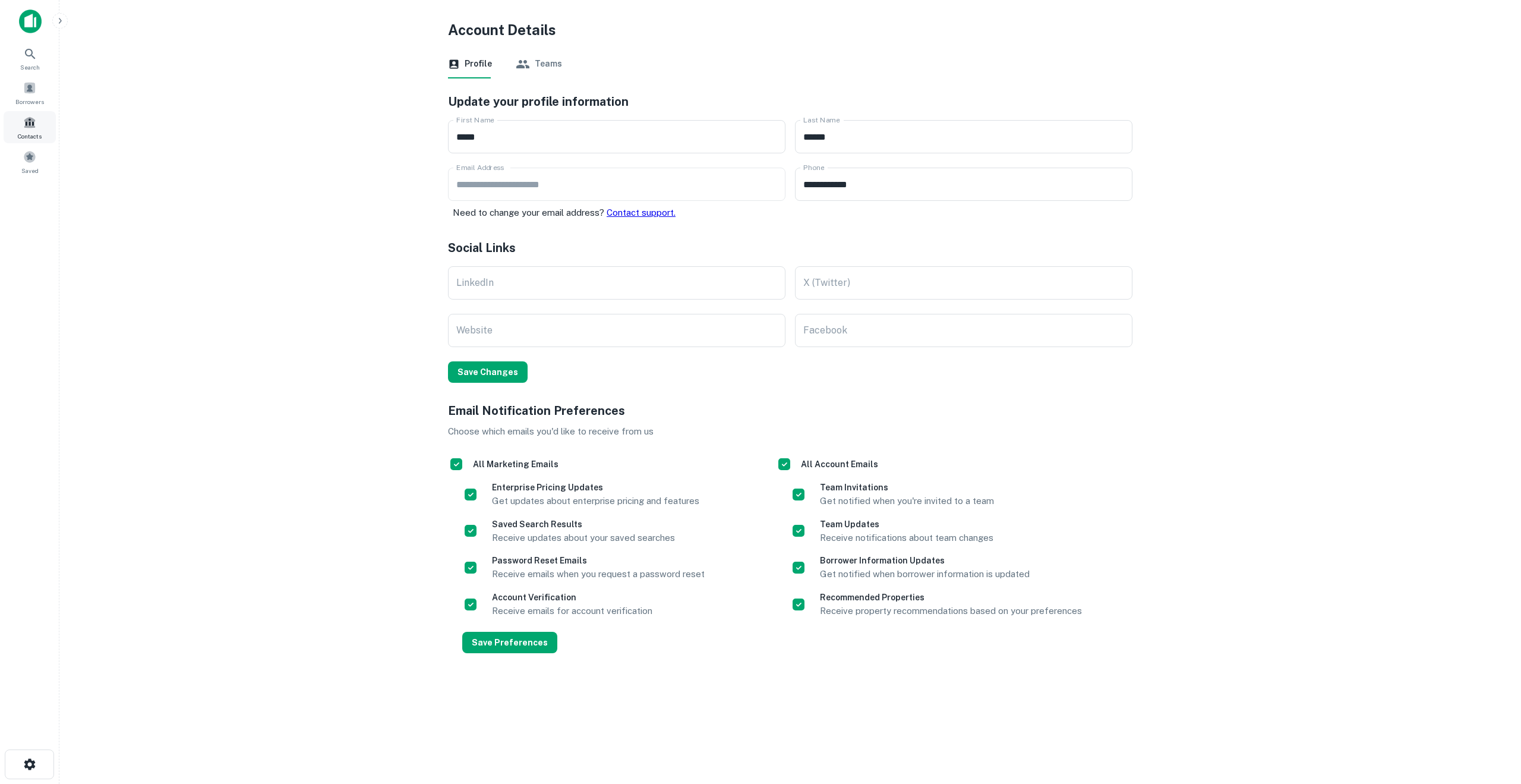
click at [29, 122] on span at bounding box center [29, 122] width 13 height 13
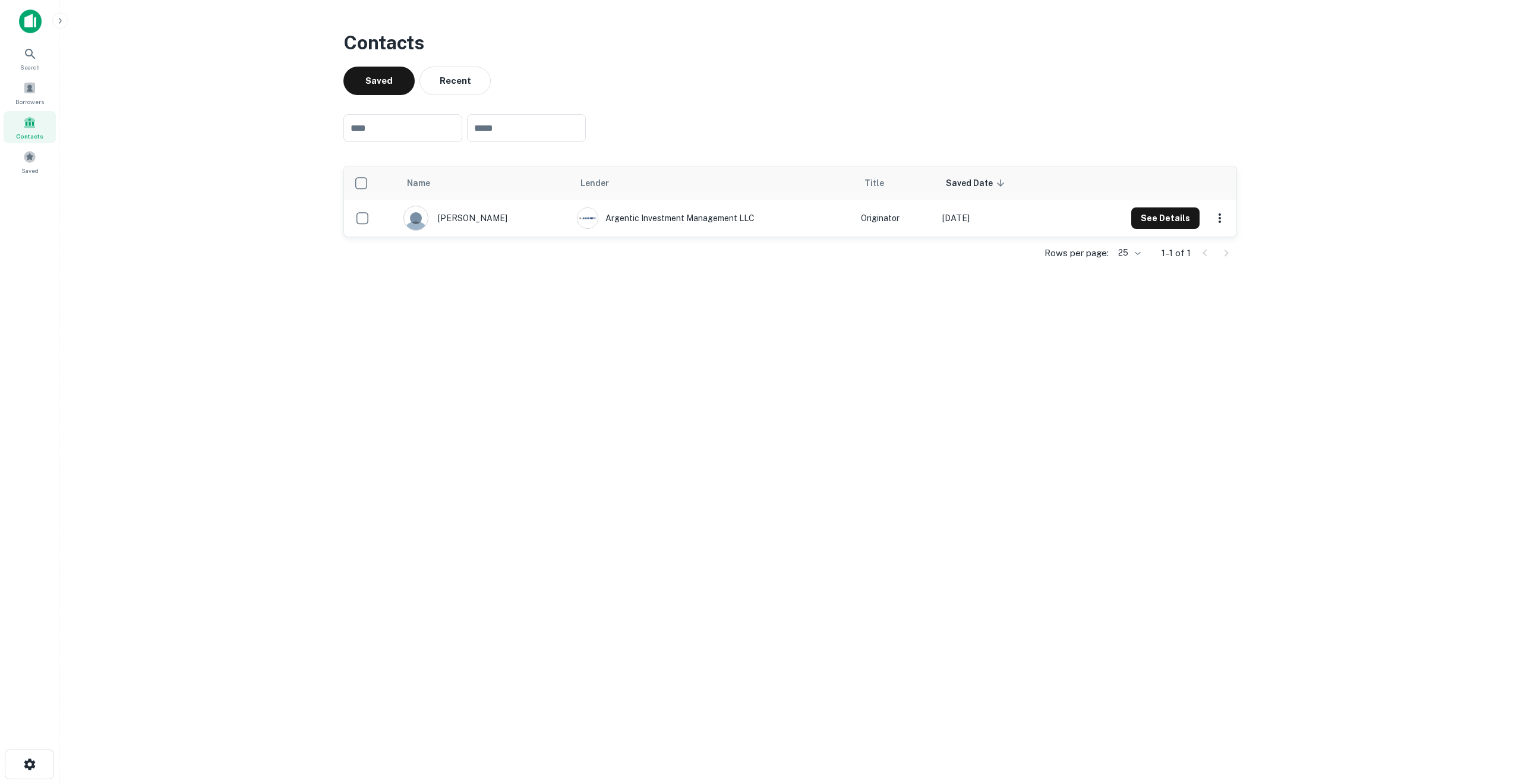
click at [27, 18] on img at bounding box center [30, 21] width 22 height 23
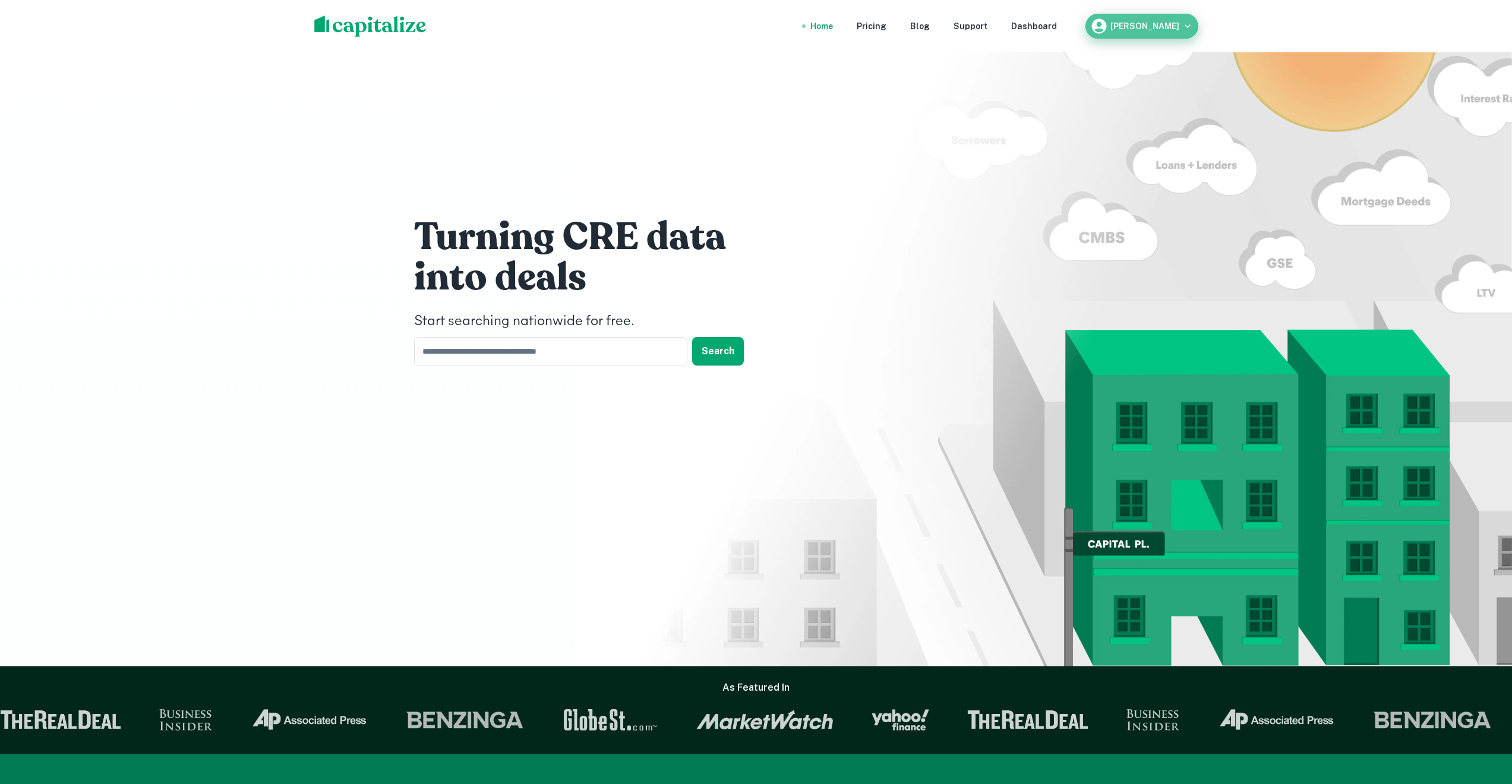
click at [1189, 25] on icon "button" at bounding box center [1188, 26] width 12 height 12
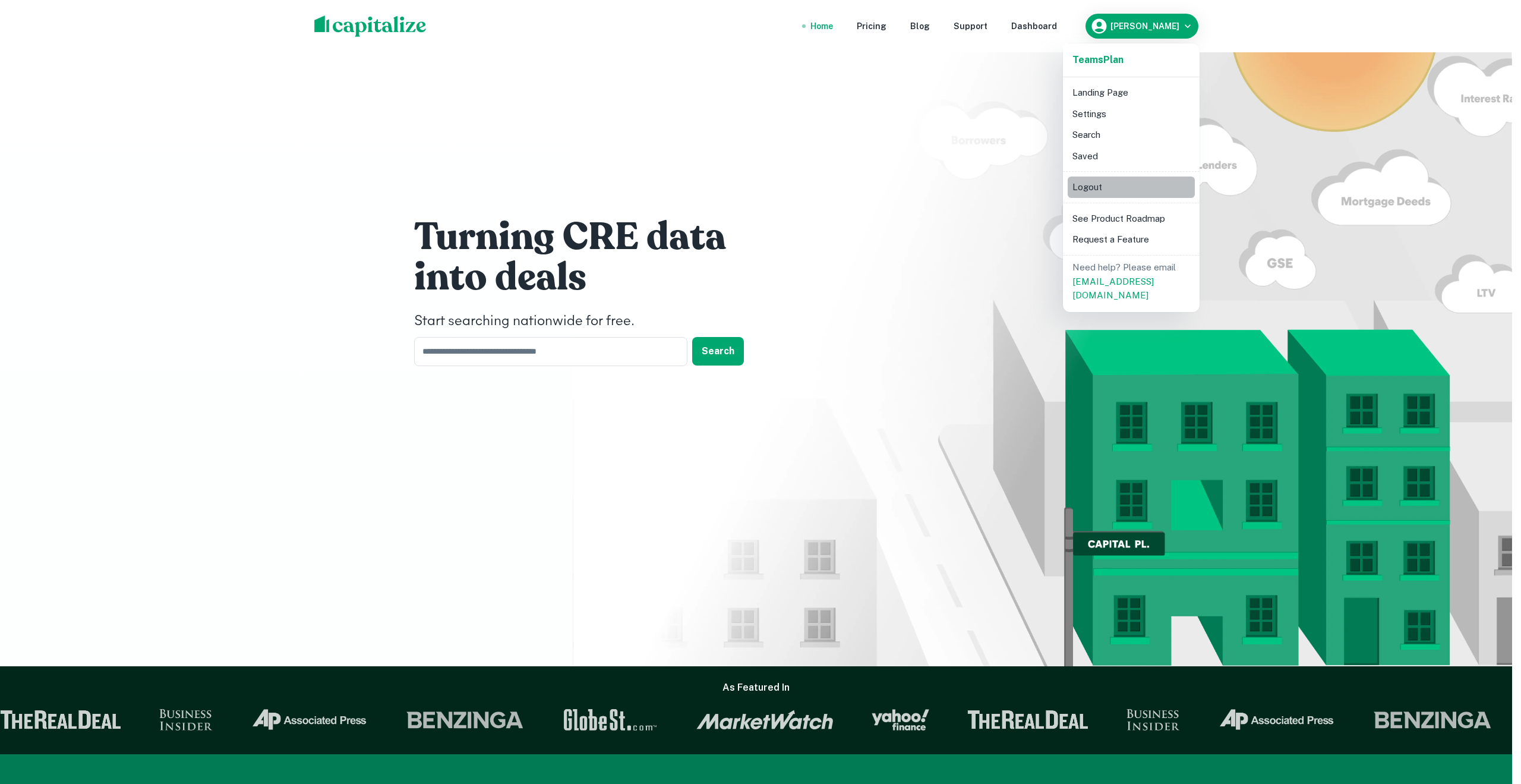
click at [1092, 191] on li "Logout" at bounding box center [1131, 187] width 128 height 21
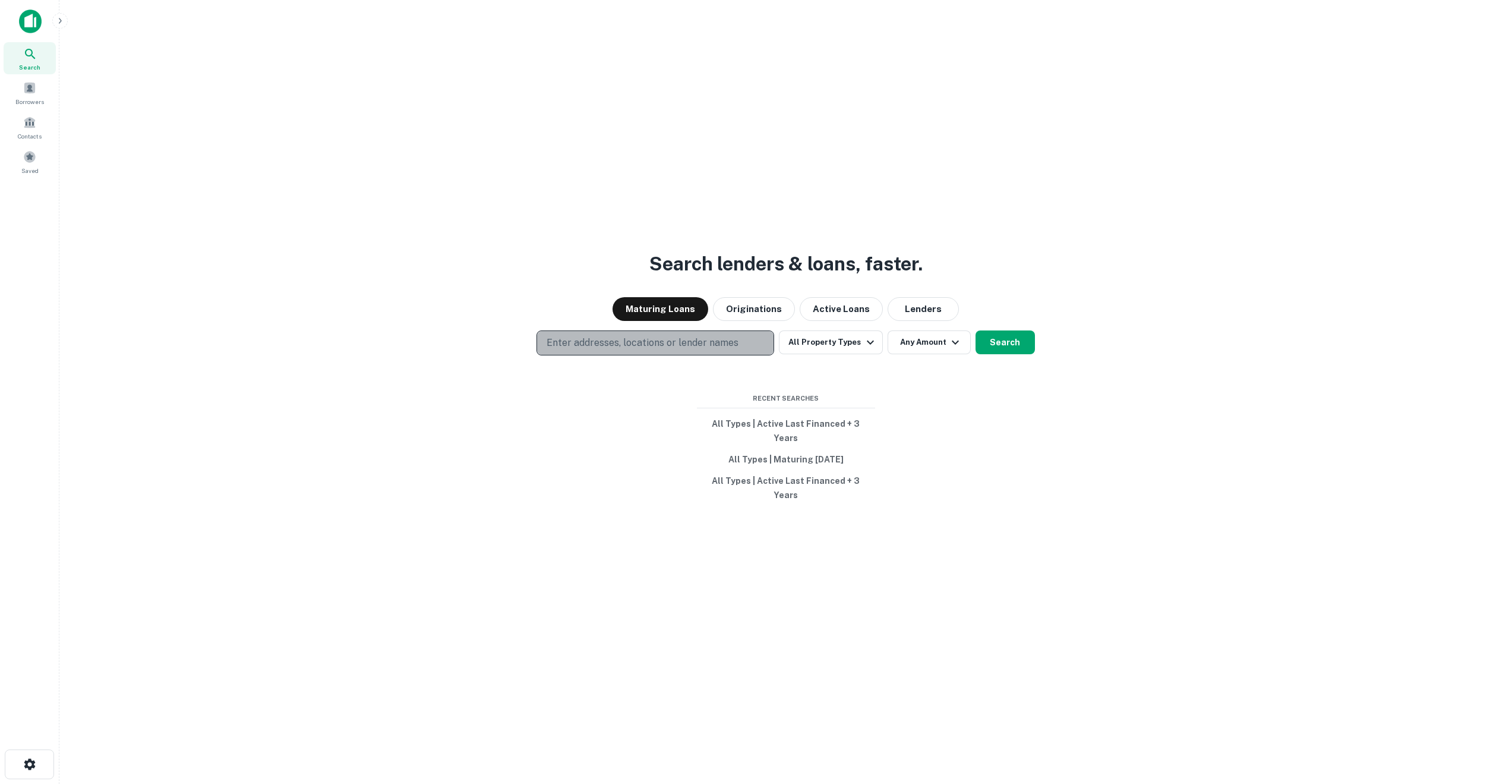
click at [588, 350] on p "Enter addresses, locations or lender names" at bounding box center [642, 343] width 192 height 15
type input "**********"
